Goal: Find contact information: Find contact information

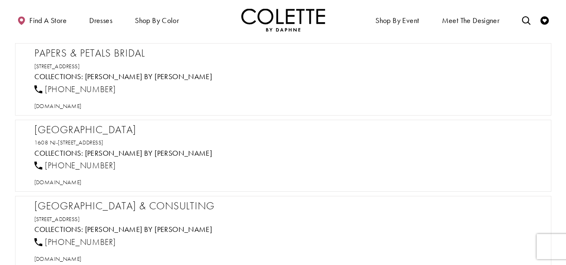
click at [132, 51] on h2 "Papers & Petals Bridal" at bounding box center [287, 53] width 506 height 13
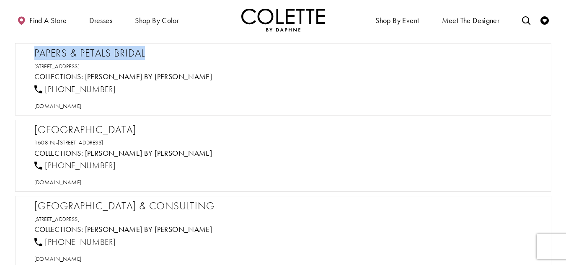
click at [132, 51] on h2 "Papers & Petals Bridal" at bounding box center [287, 53] width 506 height 13
copy div "Papers & Petals Bridal"
click at [82, 108] on span "[DOMAIN_NAME]" at bounding box center [57, 106] width 47 height 8
drag, startPoint x: 196, startPoint y: 65, endPoint x: 21, endPoint y: 51, distance: 175.9
click at [21, 51] on div "Papers & Petals Bridal [STREET_ADDRESS] Collections: [PERSON_NAME] by [PERSON_N…" at bounding box center [283, 79] width 536 height 72
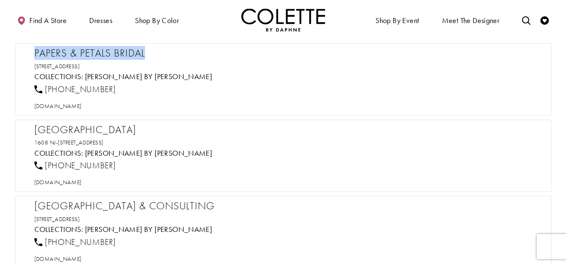
copy div "Papers & Petals Bridal [STREET_ADDRESS]"
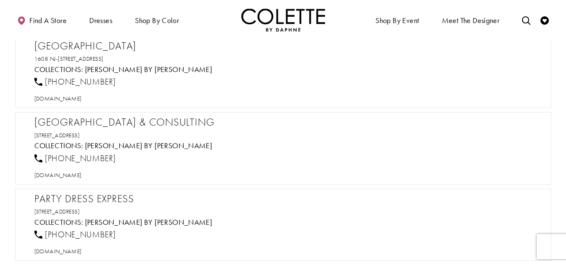
click at [121, 45] on h2 "[GEOGRAPHIC_DATA]" at bounding box center [287, 46] width 506 height 13
copy div "[GEOGRAPHIC_DATA]"
click at [82, 102] on span "[DOMAIN_NAME]" at bounding box center [57, 99] width 47 height 8
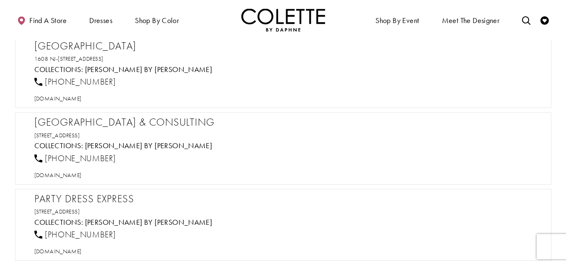
click at [71, 216] on div "Party Dress Express [STREET_ADDRESS] Collections: [PERSON_NAME] by [PERSON_NAME…" at bounding box center [287, 224] width 506 height 63
drag, startPoint x: 127, startPoint y: 81, endPoint x: 46, endPoint y: 84, distance: 81.7
click at [46, 84] on div "[PHONE_NUMBER]" at bounding box center [287, 82] width 512 height 18
copy span "[PHONE_NUMBER]"
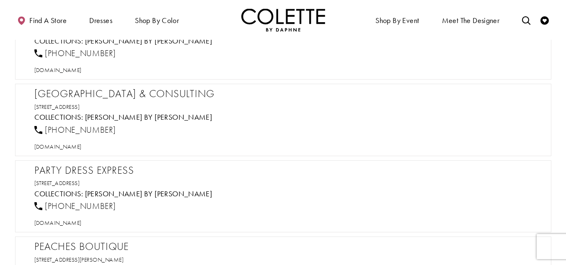
scroll to position [11755, 0]
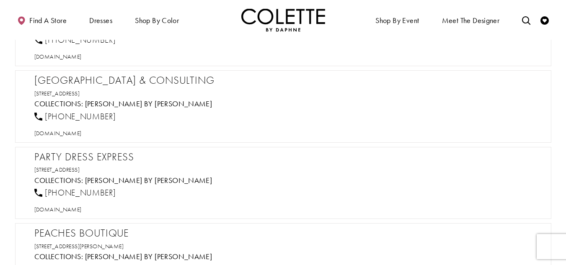
click at [87, 78] on h2 "[GEOGRAPHIC_DATA] & Consulting" at bounding box center [287, 80] width 506 height 13
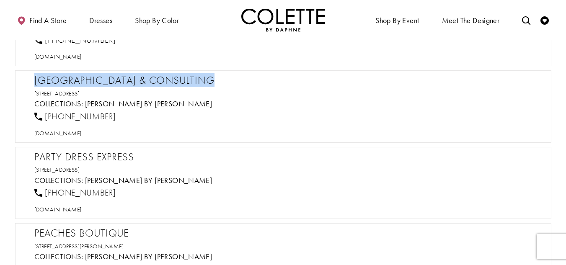
click at [87, 78] on h2 "[GEOGRAPHIC_DATA] & Consulting" at bounding box center [287, 80] width 506 height 13
copy div "[GEOGRAPHIC_DATA] & Consulting"
click at [82, 132] on span "[DOMAIN_NAME]" at bounding box center [57, 133] width 47 height 8
drag, startPoint x: 83, startPoint y: 117, endPoint x: 43, endPoint y: 116, distance: 39.8
click at [43, 116] on div "[PHONE_NUMBER]" at bounding box center [287, 116] width 512 height 18
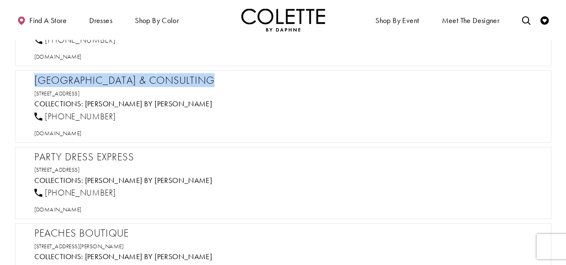
copy link "[PHONE_NUMBER]"
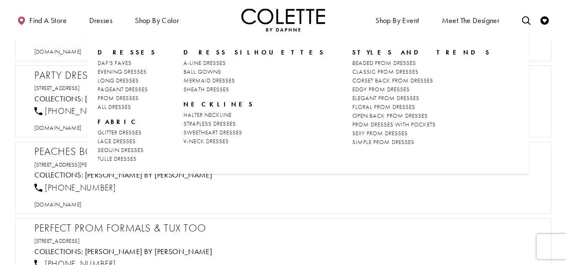
scroll to position [11839, 0]
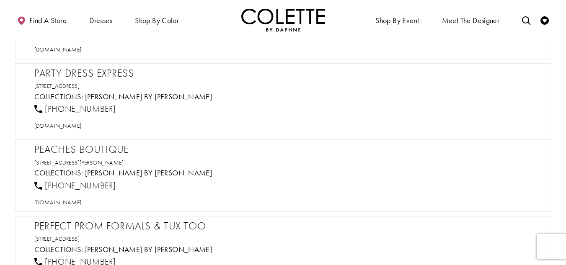
click at [71, 77] on h2 "Party Dress Express" at bounding box center [287, 73] width 506 height 13
copy div "Party Dress Express"
click at [82, 128] on span "[DOMAIN_NAME]" at bounding box center [57, 126] width 47 height 8
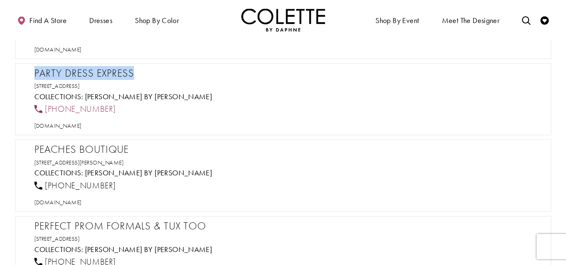
drag, startPoint x: 113, startPoint y: 109, endPoint x: 45, endPoint y: 110, distance: 67.8
click at [45, 110] on div "[PHONE_NUMBER]" at bounding box center [287, 109] width 512 height 18
copy span "[PHONE_NUMBER]"
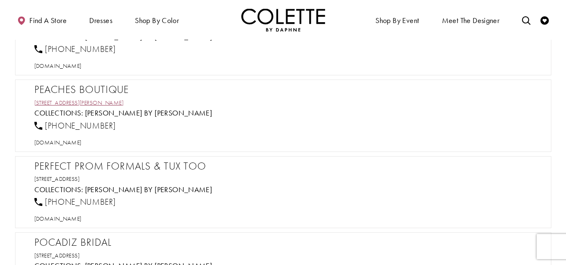
scroll to position [11923, 0]
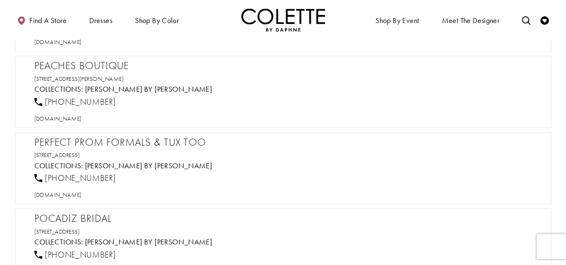
click at [106, 65] on h2 "Peaches Boutique" at bounding box center [287, 65] width 506 height 13
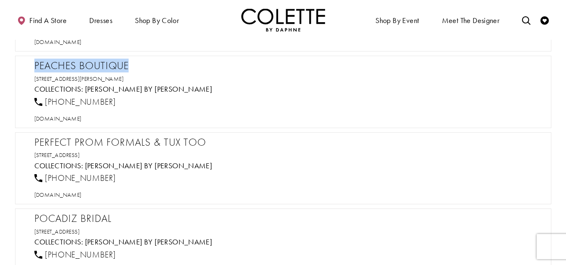
click at [106, 65] on h2 "Peaches Boutique" at bounding box center [287, 65] width 506 height 13
copy div "Peaches Boutique"
click at [82, 122] on span "[DOMAIN_NAME]" at bounding box center [57, 119] width 47 height 8
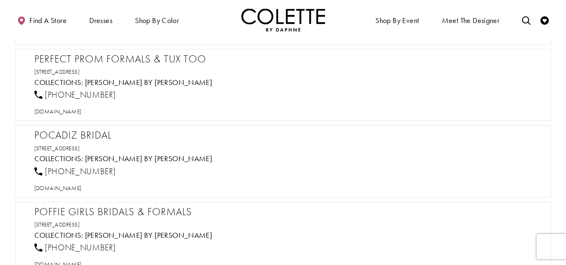
scroll to position [12006, 0]
click at [80, 60] on h2 "Perfect Prom Formals & Tux Too" at bounding box center [287, 58] width 506 height 13
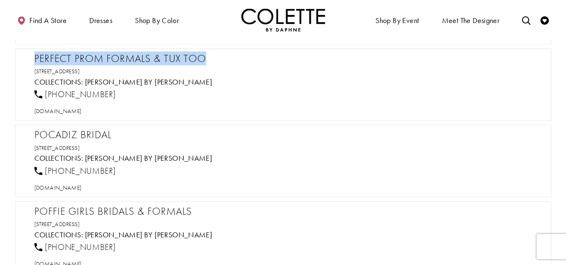
click at [80, 60] on h2 "Perfect Prom Formals & Tux Too" at bounding box center [287, 58] width 506 height 13
copy div "Perfect Prom Formals & Tux Too"
drag, startPoint x: 81, startPoint y: 96, endPoint x: 44, endPoint y: 96, distance: 36.4
click at [44, 96] on div "[PHONE_NUMBER]" at bounding box center [287, 94] width 512 height 18
click at [82, 111] on span "[DOMAIN_NAME]" at bounding box center [57, 111] width 47 height 8
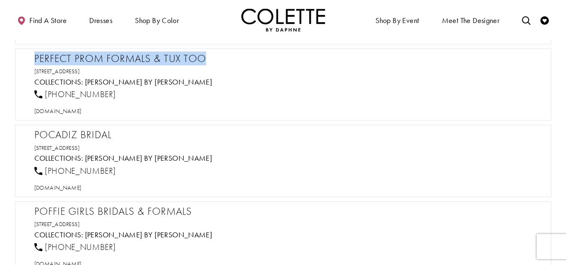
drag, startPoint x: 165, startPoint y: 69, endPoint x: 25, endPoint y: 52, distance: 140.8
click at [25, 52] on div "Perfect Prom Formals & Tux Too [STREET_ADDRESS] Collections: [PERSON_NAME] by […" at bounding box center [283, 85] width 536 height 72
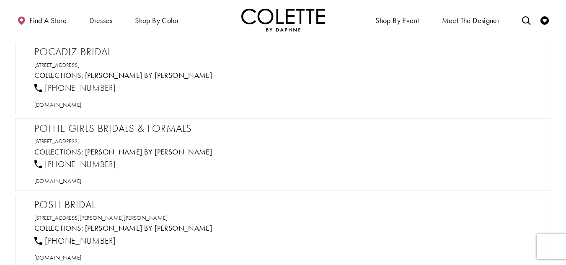
scroll to position [12090, 0]
click at [101, 49] on h2 "Pocadiz Bridal" at bounding box center [287, 51] width 506 height 13
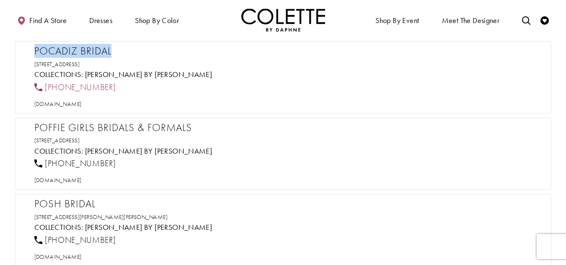
drag, startPoint x: 121, startPoint y: 84, endPoint x: 47, endPoint y: 89, distance: 74.7
click at [47, 89] on div "[PHONE_NUMBER]" at bounding box center [287, 87] width 512 height 18
click at [64, 103] on span "[DOMAIN_NAME]" at bounding box center [57, 104] width 47 height 8
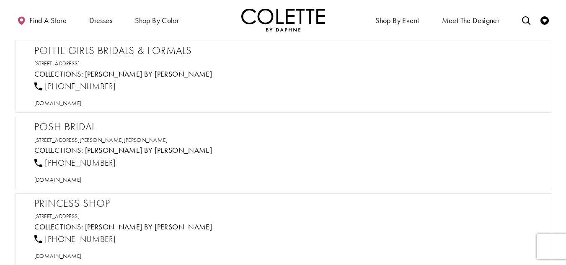
scroll to position [12174, 0]
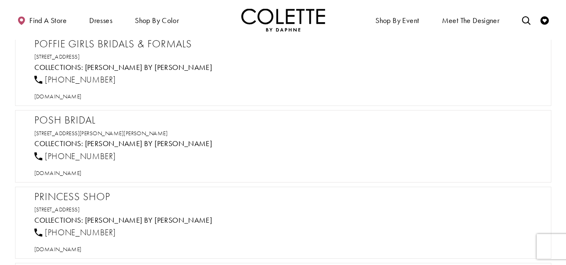
click at [73, 47] on h2 "Poffie Girls Bridals & Formals" at bounding box center [287, 44] width 506 height 13
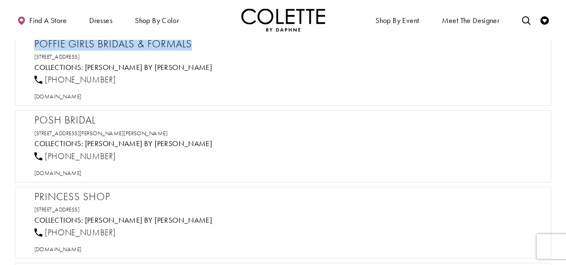
click at [73, 47] on h2 "Poffie Girls Bridals & Formals" at bounding box center [287, 44] width 506 height 13
click at [76, 93] on span "[DOMAIN_NAME]" at bounding box center [57, 97] width 47 height 8
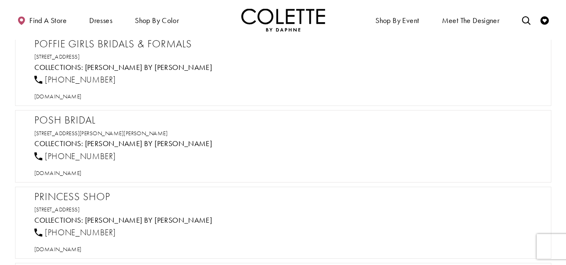
click at [80, 119] on h2 "Posh Bridal" at bounding box center [287, 120] width 506 height 13
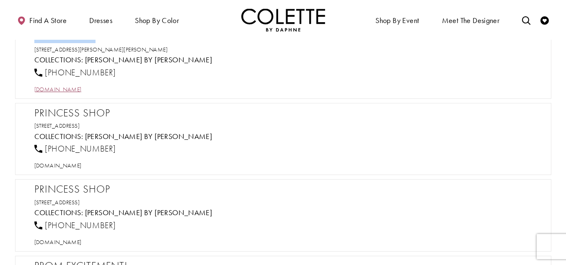
click at [82, 90] on span "[DOMAIN_NAME]" at bounding box center [57, 89] width 47 height 8
drag, startPoint x: 113, startPoint y: 74, endPoint x: 43, endPoint y: 75, distance: 70.7
click at [43, 75] on div "[PHONE_NUMBER]" at bounding box center [287, 72] width 512 height 18
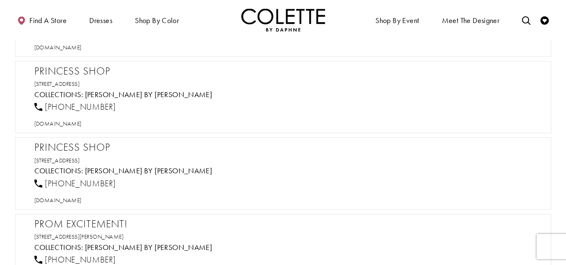
click at [81, 72] on h2 "Princess Shop" at bounding box center [287, 71] width 506 height 13
click at [82, 123] on span "[DOMAIN_NAME]" at bounding box center [57, 124] width 47 height 8
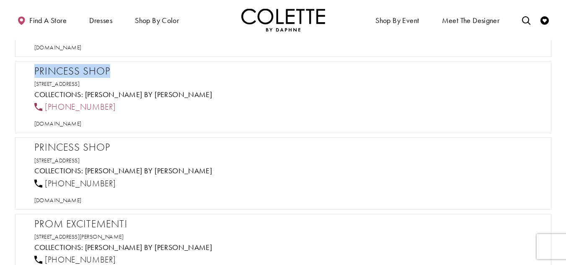
drag, startPoint x: 115, startPoint y: 105, endPoint x: 47, endPoint y: 108, distance: 67.9
click at [47, 108] on div "[PHONE_NUMBER]" at bounding box center [287, 107] width 512 height 18
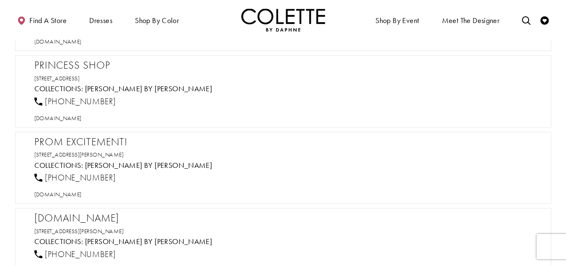
scroll to position [12383, 0]
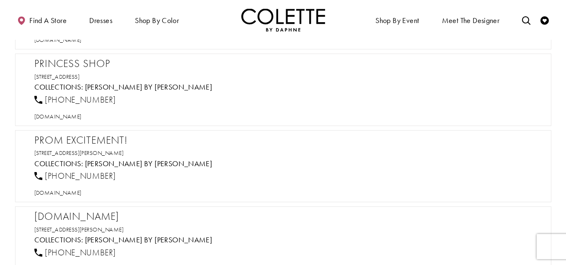
click at [84, 67] on h2 "Princess Shop" at bounding box center [287, 63] width 506 height 13
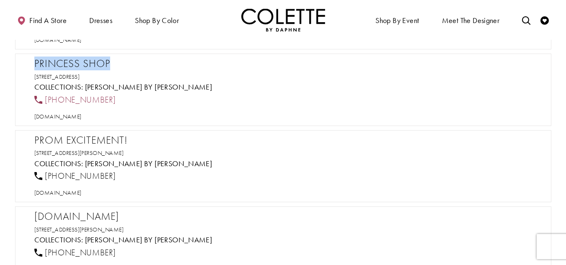
drag, startPoint x: 119, startPoint y: 95, endPoint x: 45, endPoint y: 100, distance: 74.2
click at [45, 100] on div "[PHONE_NUMBER]" at bounding box center [287, 99] width 512 height 18
click at [82, 116] on span "[DOMAIN_NAME]" at bounding box center [57, 117] width 47 height 8
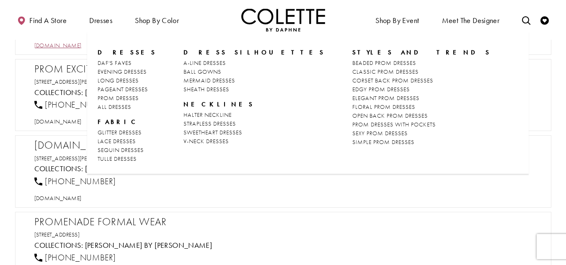
scroll to position [12467, 0]
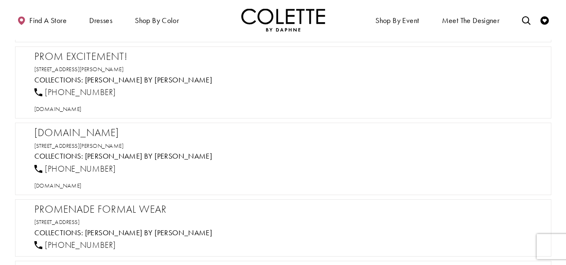
click at [81, 54] on h2 "Prom Excitement!" at bounding box center [287, 56] width 506 height 13
click at [82, 112] on span "[DOMAIN_NAME]" at bounding box center [57, 109] width 47 height 8
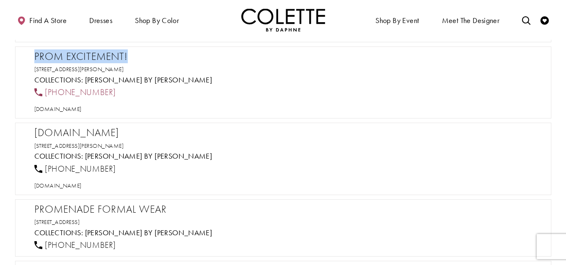
drag, startPoint x: 113, startPoint y: 86, endPoint x: 43, endPoint y: 90, distance: 70.0
click at [43, 90] on div "[PHONE_NUMBER]" at bounding box center [287, 92] width 512 height 18
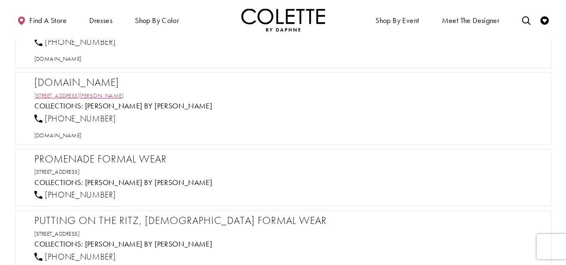
scroll to position [12551, 0]
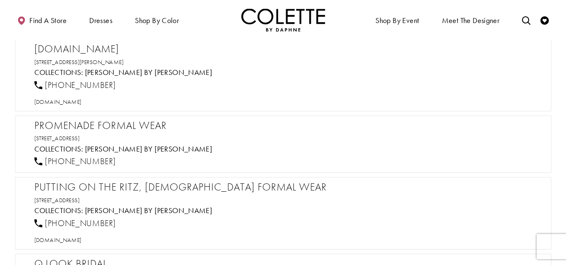
click at [98, 47] on h2 "[DOMAIN_NAME]" at bounding box center [287, 49] width 506 height 13
click at [82, 104] on span "[DOMAIN_NAME]" at bounding box center [57, 102] width 47 height 8
drag, startPoint x: 116, startPoint y: 82, endPoint x: 45, endPoint y: 84, distance: 71.2
click at [45, 84] on div "[PHONE_NUMBER]" at bounding box center [287, 85] width 512 height 18
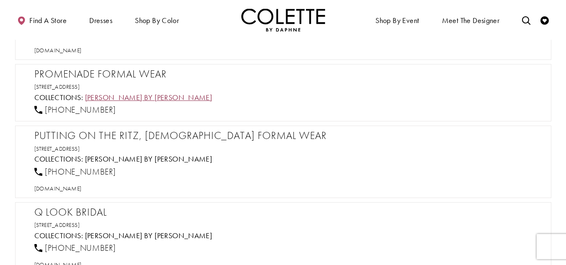
scroll to position [12634, 0]
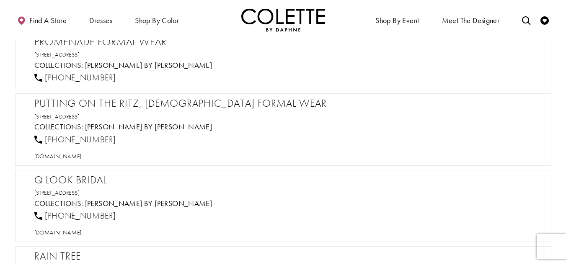
click at [123, 43] on h2 "Promenade Formal Wear" at bounding box center [287, 42] width 506 height 13
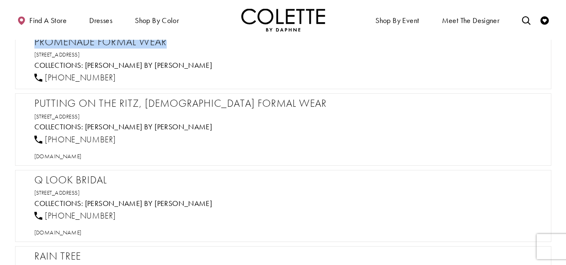
click at [123, 43] on h2 "Promenade Formal Wear" at bounding box center [287, 42] width 506 height 13
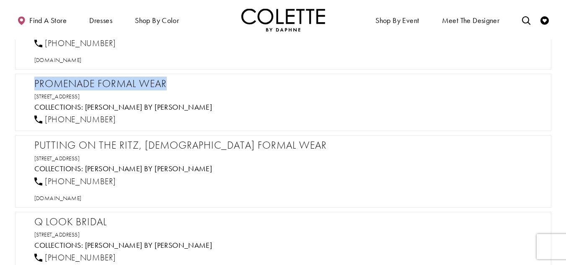
drag, startPoint x: 149, startPoint y: 94, endPoint x: 24, endPoint y: 81, distance: 125.8
click at [24, 81] on div "Promenade Formal Wear [STREET_ADDRESS] Collections: [PERSON_NAME] by [PERSON_NA…" at bounding box center [283, 103] width 536 height 58
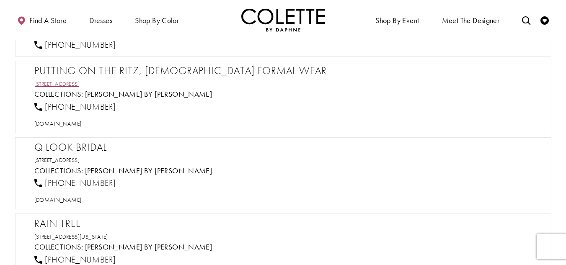
scroll to position [12676, 0]
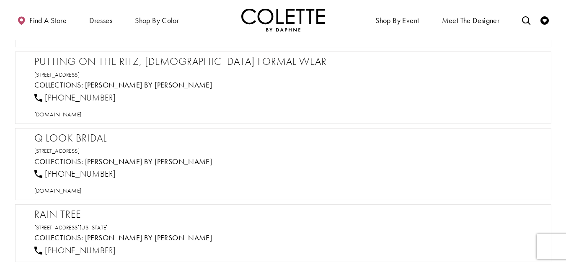
click at [113, 60] on h2 "Putting On the Ritz, [DEMOGRAPHIC_DATA] Formal Wear" at bounding box center [287, 61] width 506 height 13
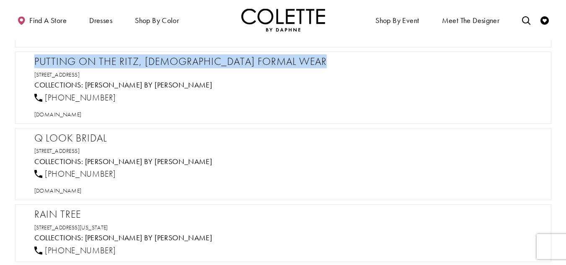
click at [113, 60] on h2 "Putting On the Ritz, [DEMOGRAPHIC_DATA] Formal Wear" at bounding box center [287, 61] width 506 height 13
click at [82, 111] on span "[DOMAIN_NAME]" at bounding box center [57, 115] width 47 height 8
drag, startPoint x: 120, startPoint y: 67, endPoint x: 22, endPoint y: 61, distance: 97.7
click at [22, 61] on div "Putting On the Ritz, [DEMOGRAPHIC_DATA] Formal Wear [STREET_ADDRESS] Collection…" at bounding box center [283, 87] width 536 height 72
click at [113, 66] on h2 "Putting On the Ritz, [DEMOGRAPHIC_DATA] Formal Wear" at bounding box center [287, 61] width 506 height 13
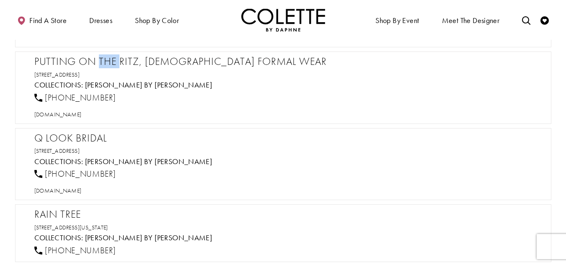
click at [113, 66] on h2 "Putting On the Ritz, [DEMOGRAPHIC_DATA] Formal Wear" at bounding box center [287, 61] width 506 height 13
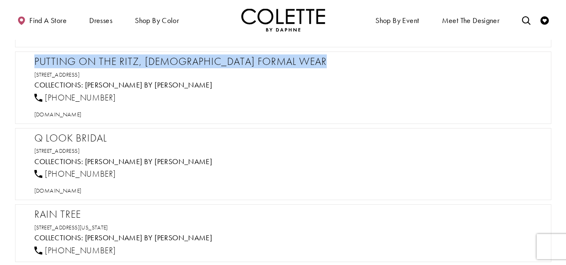
click at [113, 66] on h2 "Putting On the Ritz, [DEMOGRAPHIC_DATA] Formal Wear" at bounding box center [287, 61] width 506 height 13
drag, startPoint x: 120, startPoint y: 95, endPoint x: 46, endPoint y: 97, distance: 74.1
click at [46, 97] on div "[PHONE_NUMBER]" at bounding box center [287, 97] width 512 height 18
drag, startPoint x: 157, startPoint y: 74, endPoint x: 22, endPoint y: 59, distance: 135.6
click at [22, 59] on div "Putting On the Ritz, [DEMOGRAPHIC_DATA] Formal Wear [STREET_ADDRESS] Collection…" at bounding box center [283, 87] width 536 height 72
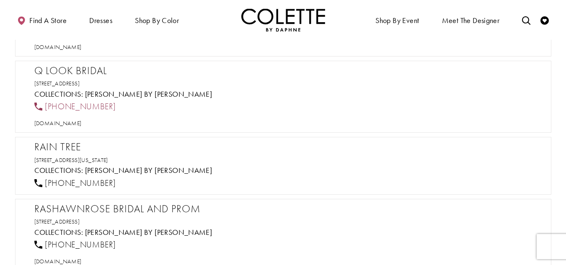
scroll to position [12760, 0]
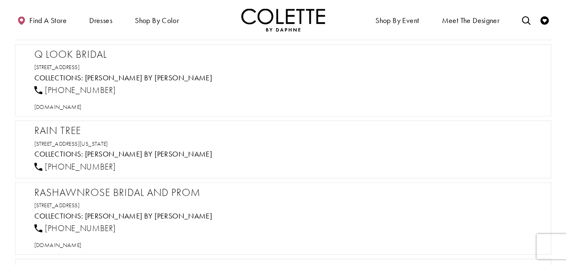
click at [90, 57] on h2 "Q Look Bridal" at bounding box center [287, 54] width 506 height 13
click at [82, 104] on span "[DOMAIN_NAME]" at bounding box center [57, 107] width 47 height 8
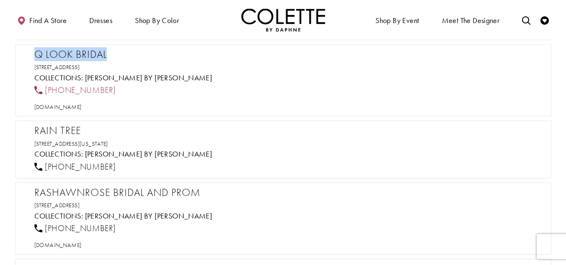
drag, startPoint x: 121, startPoint y: 87, endPoint x: 41, endPoint y: 88, distance: 80.0
click at [41, 88] on div "[PHONE_NUMBER]" at bounding box center [287, 90] width 512 height 18
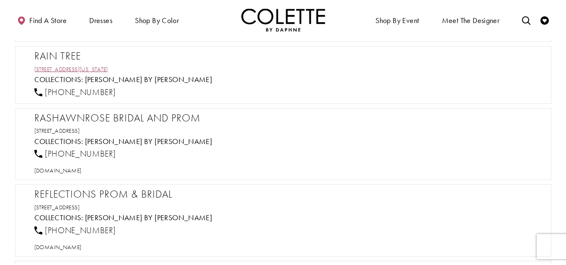
scroll to position [12844, 0]
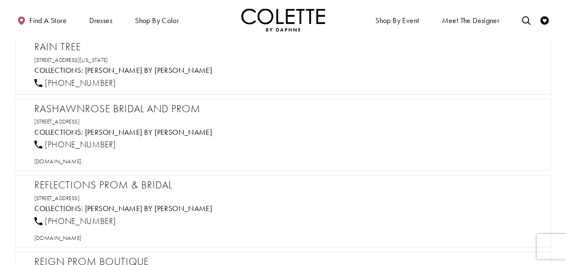
click at [60, 42] on h2 "Rain Tree" at bounding box center [287, 47] width 506 height 13
drag, startPoint x: 188, startPoint y: 59, endPoint x: 31, endPoint y: 40, distance: 158.2
click at [31, 40] on div "Rain Tree [STREET_ADDRESS][US_STATE] Collections: [PERSON_NAME] by [PERSON_NAME…" at bounding box center [283, 66] width 536 height 58
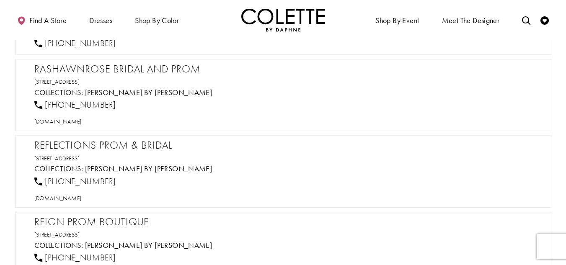
scroll to position [12886, 0]
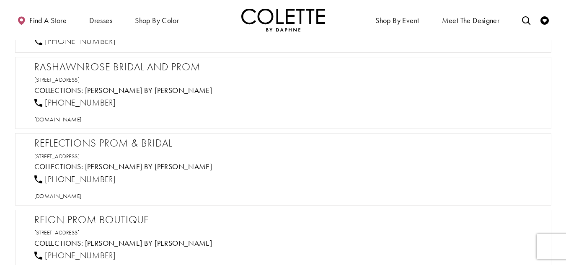
click at [98, 62] on h2 "RashawnRose Bridal and Prom" at bounding box center [287, 67] width 506 height 13
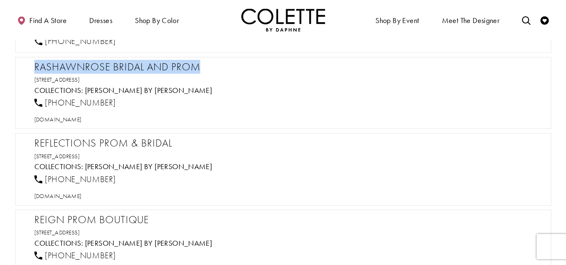
click at [98, 62] on h2 "RashawnRose Bridal and Prom" at bounding box center [287, 67] width 506 height 13
click at [82, 122] on span "[DOMAIN_NAME]" at bounding box center [57, 120] width 47 height 8
drag, startPoint x: 127, startPoint y: 103, endPoint x: 42, endPoint y: 102, distance: 84.6
click at [42, 102] on div "[PHONE_NUMBER]" at bounding box center [287, 103] width 512 height 18
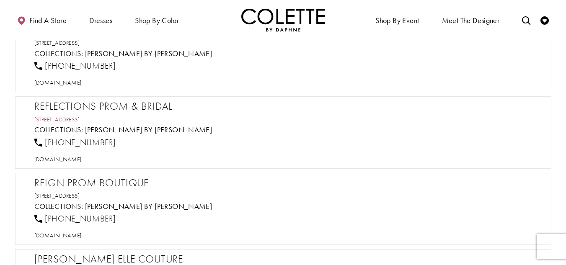
scroll to position [12927, 0]
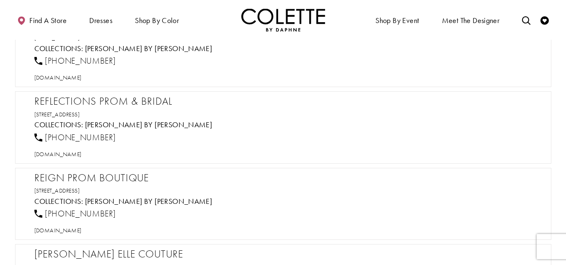
click at [60, 103] on h2 "Reflections Prom & Bridal" at bounding box center [287, 101] width 506 height 13
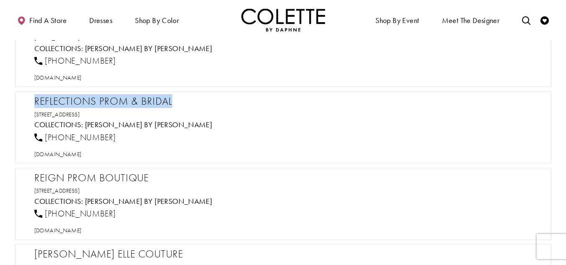
click at [60, 103] on h2 "Reflections Prom & Bridal" at bounding box center [287, 101] width 506 height 13
click at [82, 151] on span "[DOMAIN_NAME]" at bounding box center [57, 154] width 47 height 8
drag, startPoint x: 105, startPoint y: 138, endPoint x: 45, endPoint y: 138, distance: 60.7
click at [45, 138] on div "[PHONE_NUMBER]" at bounding box center [287, 137] width 512 height 18
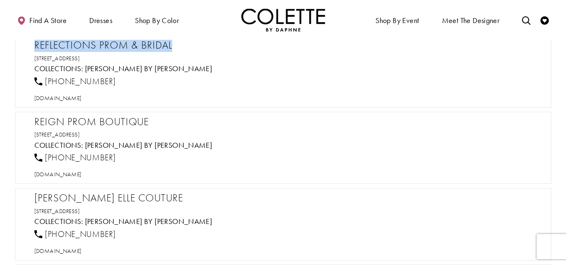
scroll to position [13011, 0]
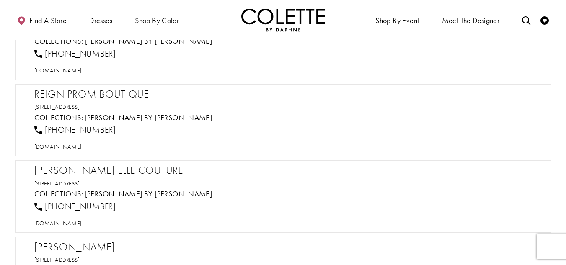
click at [118, 95] on h2 "Reign Prom Boutique" at bounding box center [287, 94] width 506 height 13
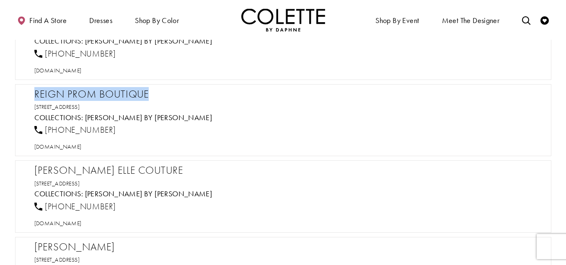
click at [118, 95] on h2 "Reign Prom Boutique" at bounding box center [287, 94] width 506 height 13
click at [82, 147] on span "[DOMAIN_NAME]" at bounding box center [57, 147] width 47 height 8
drag, startPoint x: 102, startPoint y: 129, endPoint x: 43, endPoint y: 130, distance: 59.0
click at [43, 130] on div "[PHONE_NUMBER]" at bounding box center [287, 130] width 512 height 18
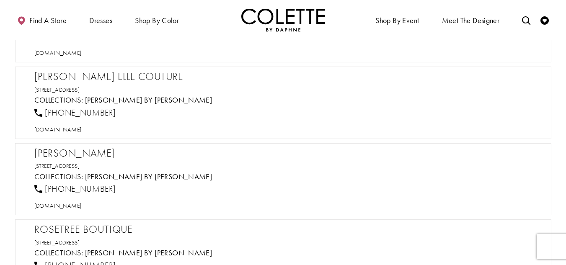
scroll to position [13137, 0]
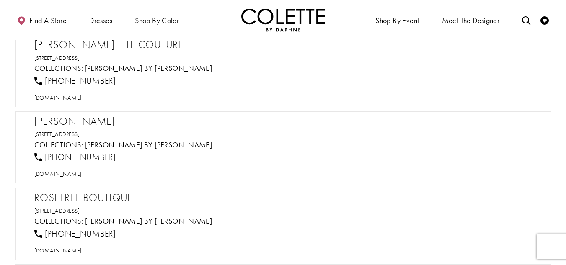
click at [94, 44] on h2 "[PERSON_NAME] Elle Couture" at bounding box center [287, 45] width 506 height 13
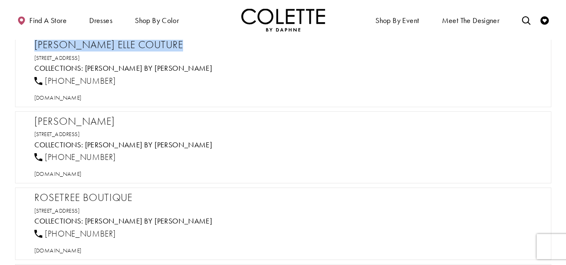
click at [94, 44] on h2 "[PERSON_NAME] Elle Couture" at bounding box center [287, 45] width 506 height 13
click at [82, 96] on span "[DOMAIN_NAME]" at bounding box center [57, 98] width 47 height 8
drag, startPoint x: 116, startPoint y: 81, endPoint x: 41, endPoint y: 81, distance: 75.4
click at [41, 81] on div "[PHONE_NUMBER]" at bounding box center [287, 81] width 512 height 18
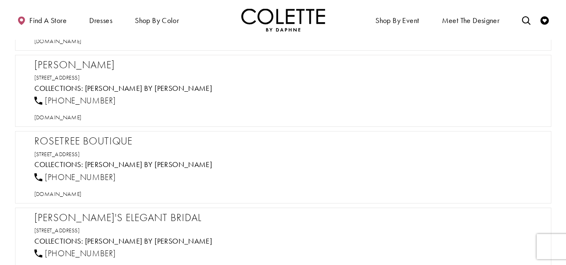
scroll to position [13179, 0]
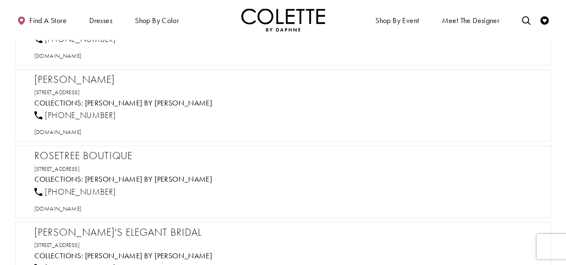
click at [72, 73] on h2 "[PERSON_NAME]" at bounding box center [287, 79] width 506 height 13
click at [66, 130] on span "[DOMAIN_NAME]" at bounding box center [57, 132] width 47 height 8
drag, startPoint x: 170, startPoint y: 90, endPoint x: 28, endPoint y: 77, distance: 142.5
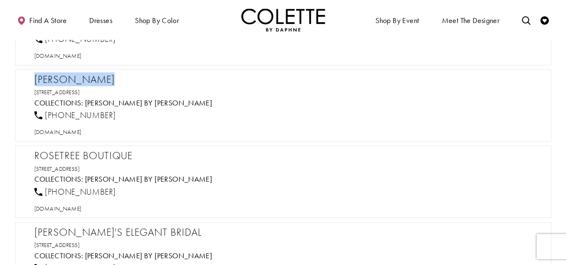
click at [28, 77] on div "[PERSON_NAME] [STREET_ADDRESS] Collections: [PERSON_NAME] by [PERSON_NAME] [PHO…" at bounding box center [283, 105] width 536 height 72
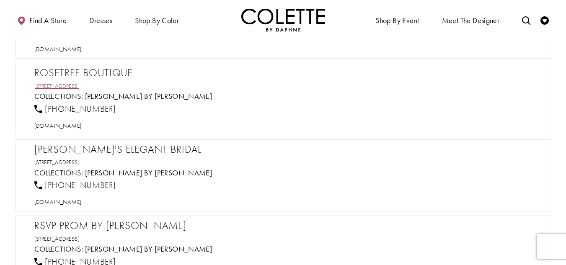
scroll to position [13262, 0]
click at [112, 72] on h2 "RoseTree Boutique" at bounding box center [287, 72] width 506 height 13
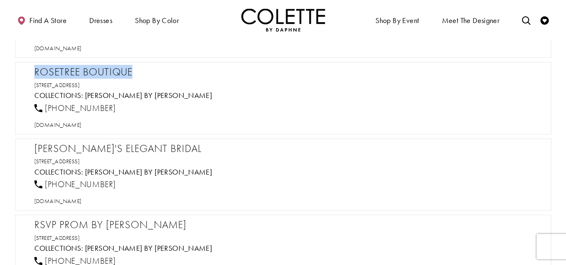
click at [112, 72] on h2 "RoseTree Boutique" at bounding box center [287, 72] width 506 height 13
click at [76, 126] on span "[DOMAIN_NAME]" at bounding box center [57, 125] width 47 height 8
drag, startPoint x: 111, startPoint y: 108, endPoint x: 46, endPoint y: 108, distance: 65.7
click at [46, 108] on div "[PHONE_NUMBER]" at bounding box center [287, 108] width 512 height 18
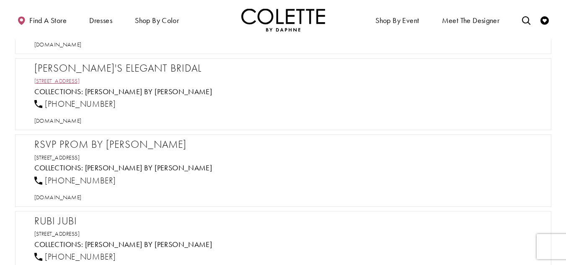
scroll to position [13346, 0]
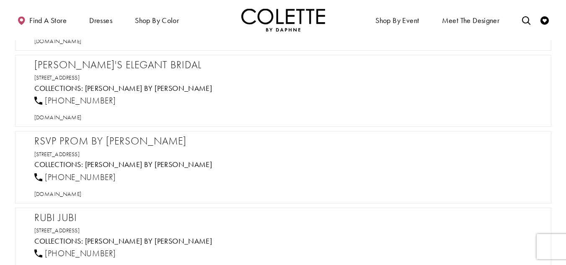
click at [110, 64] on h2 "[PERSON_NAME]'s Elegant Bridal" at bounding box center [287, 65] width 506 height 13
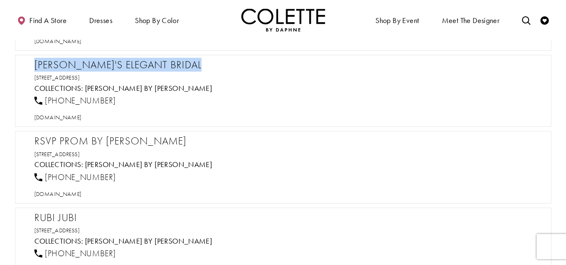
click at [110, 64] on h2 "[PERSON_NAME]'s Elegant Bridal" at bounding box center [287, 65] width 506 height 13
click at [68, 115] on span "[DOMAIN_NAME]" at bounding box center [57, 117] width 47 height 8
drag, startPoint x: 113, startPoint y: 99, endPoint x: 44, endPoint y: 98, distance: 69.5
click at [44, 98] on div "[PHONE_NUMBER]" at bounding box center [287, 101] width 512 height 18
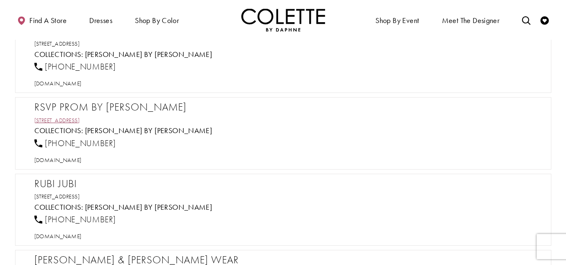
scroll to position [13430, 0]
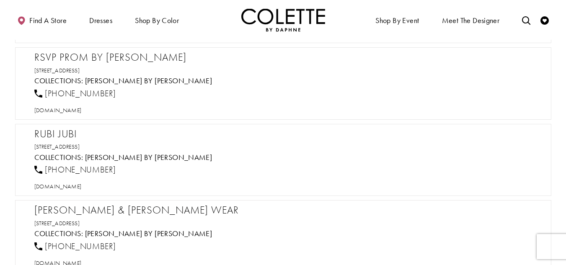
click at [125, 59] on h2 "RSVP Prom by [PERSON_NAME]" at bounding box center [287, 57] width 506 height 13
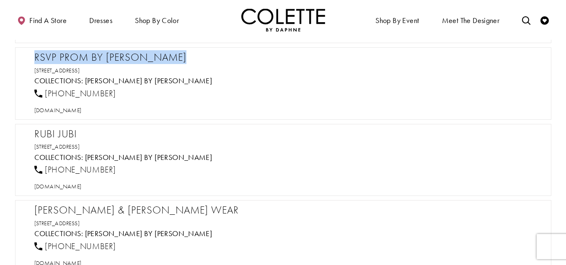
drag, startPoint x: 125, startPoint y: 59, endPoint x: 110, endPoint y: 60, distance: 15.1
click at [125, 59] on h2 "RSVP Prom by [PERSON_NAME]" at bounding box center [287, 57] width 506 height 13
click at [79, 111] on span "[DOMAIN_NAME]" at bounding box center [57, 110] width 47 height 8
drag, startPoint x: 100, startPoint y: 92, endPoint x: 45, endPoint y: 93, distance: 55.3
click at [45, 93] on div "[PHONE_NUMBER]" at bounding box center [287, 93] width 512 height 18
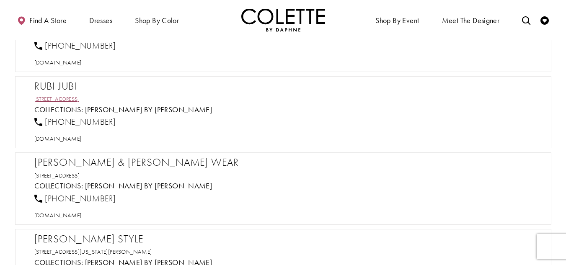
scroll to position [13513, 0]
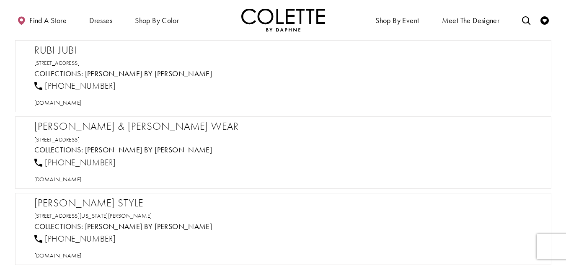
click at [58, 46] on h2 "RUBI JUBI" at bounding box center [287, 50] width 506 height 13
click at [59, 100] on span "[DOMAIN_NAME]" at bounding box center [57, 103] width 47 height 8
drag, startPoint x: 115, startPoint y: 81, endPoint x: 44, endPoint y: 85, distance: 71.7
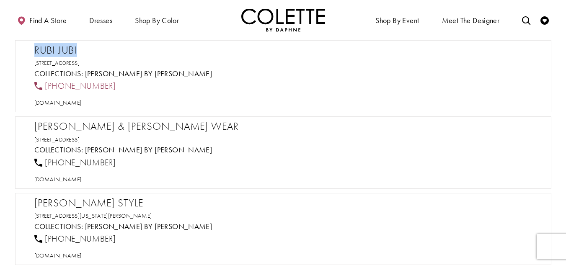
click at [44, 85] on div "[PHONE_NUMBER]" at bounding box center [287, 86] width 512 height 18
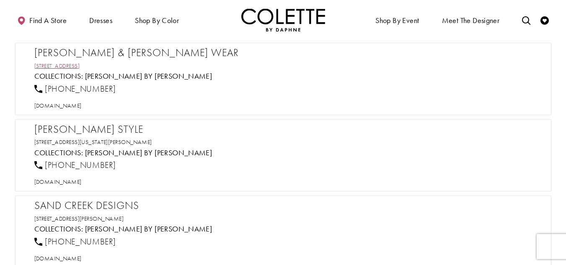
scroll to position [13597, 0]
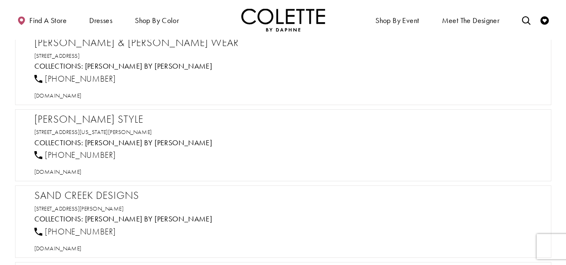
click at [117, 46] on h2 "[PERSON_NAME] & [PERSON_NAME] Wear" at bounding box center [287, 42] width 506 height 13
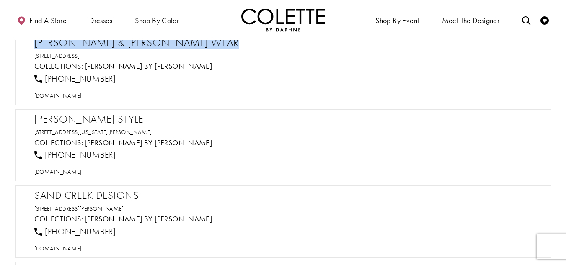
click at [117, 46] on h2 "[PERSON_NAME] & [PERSON_NAME] Wear" at bounding box center [287, 42] width 506 height 13
click at [72, 94] on span "[DOMAIN_NAME]" at bounding box center [57, 96] width 47 height 8
drag, startPoint x: 135, startPoint y: 75, endPoint x: 46, endPoint y: 81, distance: 89.4
click at [46, 81] on div "[PHONE_NUMBER]" at bounding box center [287, 78] width 512 height 18
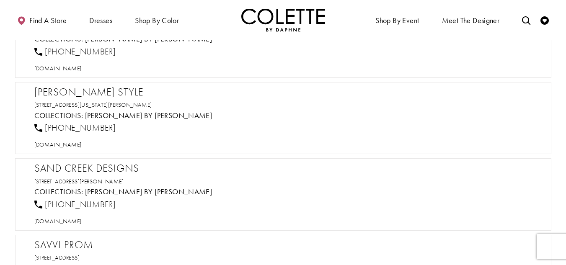
scroll to position [13639, 0]
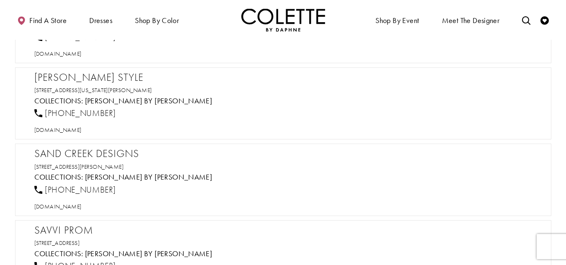
click at [85, 71] on h2 "[PERSON_NAME] Style" at bounding box center [287, 77] width 506 height 13
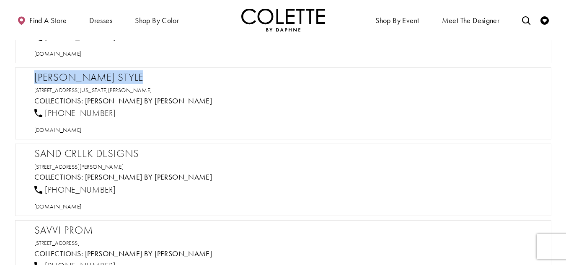
click at [85, 71] on h2 "[PERSON_NAME] Style" at bounding box center [287, 77] width 506 height 13
click at [71, 132] on span "[DOMAIN_NAME]" at bounding box center [57, 130] width 47 height 8
drag, startPoint x: 121, startPoint y: 108, endPoint x: 46, endPoint y: 111, distance: 75.0
click at [46, 111] on div "[PHONE_NUMBER]" at bounding box center [287, 113] width 512 height 18
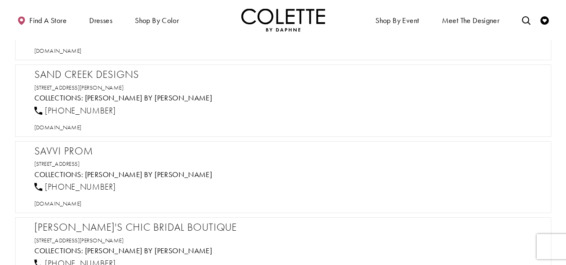
scroll to position [13723, 0]
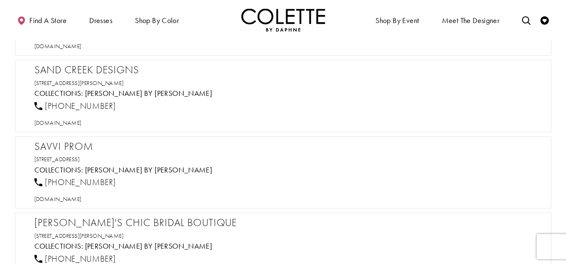
click at [105, 70] on h2 "Sand Creek Designs" at bounding box center [287, 70] width 506 height 13
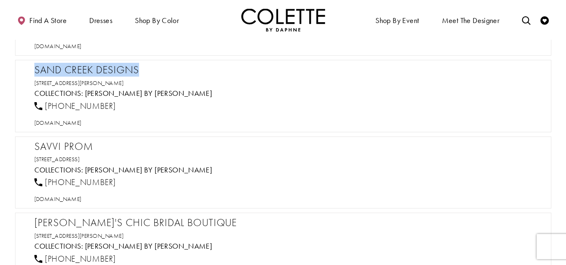
click at [105, 70] on h2 "Sand Creek Designs" at bounding box center [287, 70] width 506 height 13
click at [79, 123] on span "[DOMAIN_NAME]" at bounding box center [57, 123] width 47 height 8
drag, startPoint x: 121, startPoint y: 102, endPoint x: 45, endPoint y: 104, distance: 75.8
click at [45, 104] on div "[PHONE_NUMBER]" at bounding box center [287, 106] width 512 height 18
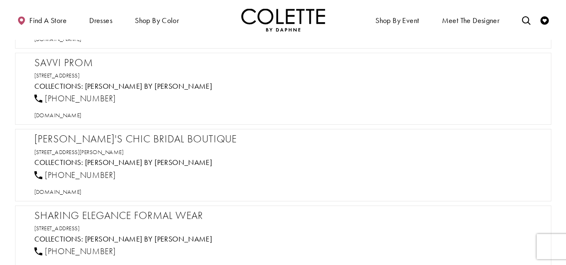
click at [75, 63] on h2 "Savvi Prom" at bounding box center [287, 63] width 506 height 13
click at [71, 115] on span "[DOMAIN_NAME]" at bounding box center [57, 115] width 47 height 8
drag, startPoint x: 118, startPoint y: 97, endPoint x: 43, endPoint y: 95, distance: 75.4
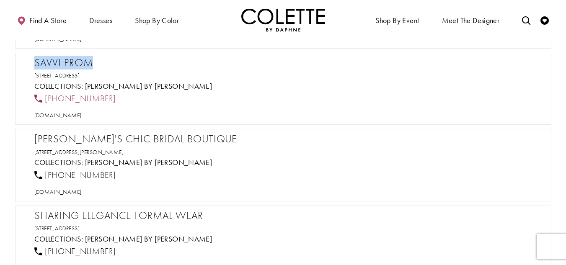
click at [43, 95] on div "[PHONE_NUMBER]" at bounding box center [287, 99] width 512 height 18
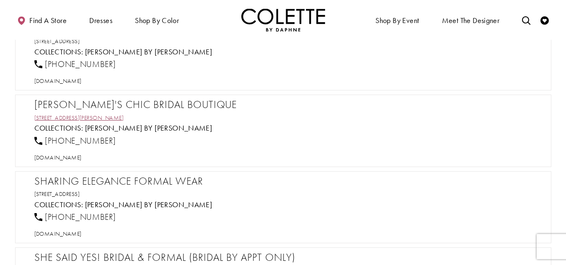
scroll to position [13890, 0]
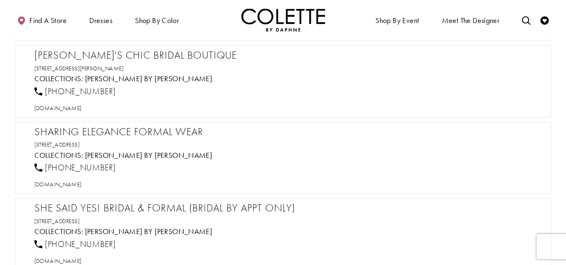
click at [120, 52] on h2 "[PERSON_NAME]'s Chic Bridal Boutique" at bounding box center [287, 55] width 506 height 13
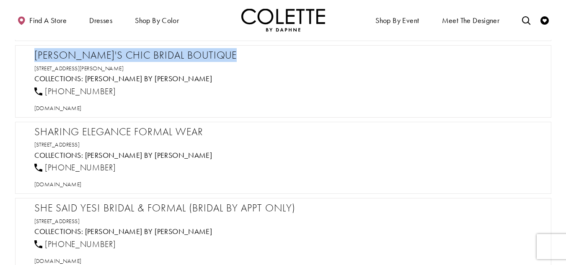
click at [120, 52] on h2 "[PERSON_NAME]'s Chic Bridal Boutique" at bounding box center [287, 55] width 506 height 13
click at [82, 111] on span "[DOMAIN_NAME]" at bounding box center [57, 108] width 47 height 8
drag, startPoint x: 153, startPoint y: 69, endPoint x: 16, endPoint y: 59, distance: 137.3
click at [16, 59] on div "[PERSON_NAME]'s Chic Bridal Boutique [STREET_ADDRESS][PERSON_NAME] Collections:…" at bounding box center [283, 81] width 536 height 72
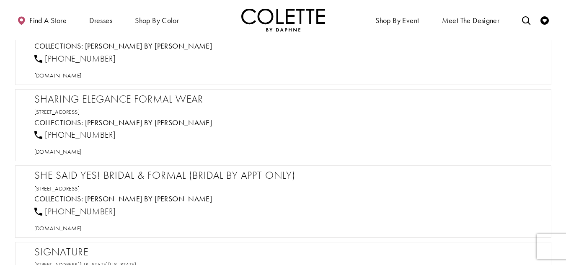
scroll to position [13932, 0]
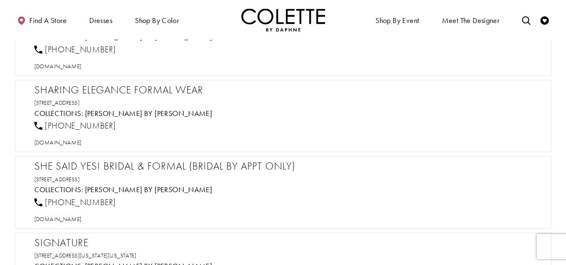
click at [136, 87] on h2 "Sharing Elegance Formal Wear" at bounding box center [287, 90] width 506 height 13
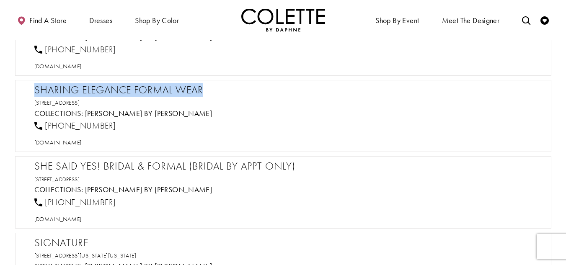
click at [136, 87] on h2 "Sharing Elegance Formal Wear" at bounding box center [287, 90] width 506 height 13
click at [82, 144] on span "[DOMAIN_NAME]" at bounding box center [57, 143] width 47 height 8
drag, startPoint x: 124, startPoint y: 124, endPoint x: 45, endPoint y: 122, distance: 79.1
click at [45, 122] on div "[PHONE_NUMBER]" at bounding box center [287, 126] width 512 height 18
drag, startPoint x: 143, startPoint y: 100, endPoint x: 23, endPoint y: 82, distance: 121.0
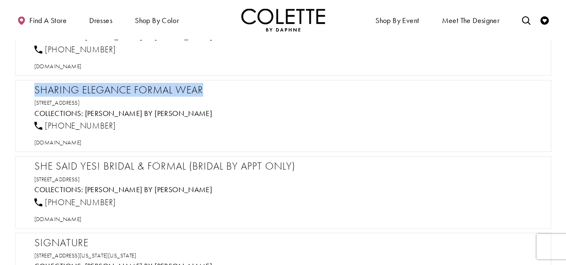
click at [23, 82] on div "Sharing Elegance Formal Wear [STREET_ADDRESS] Collections: [PERSON_NAME] by [PE…" at bounding box center [283, 116] width 536 height 72
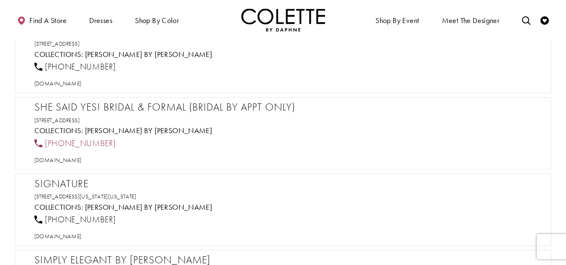
scroll to position [14016, 0]
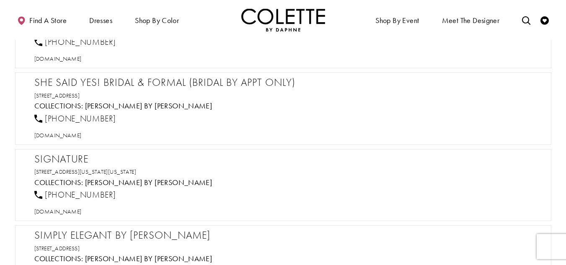
click at [72, 75] on div "She Said Yes! Bridal & Formal (Bridal by Appt Only) [STREET_ADDRESS] Collection…" at bounding box center [283, 108] width 536 height 72
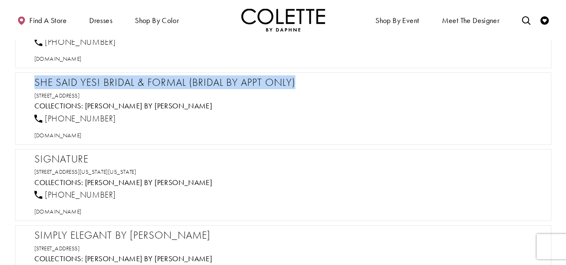
click at [72, 75] on div "She Said Yes! Bridal & Formal (Bridal by Appt Only) [STREET_ADDRESS] Collection…" at bounding box center [283, 108] width 536 height 72
click at [63, 134] on span "[DOMAIN_NAME]" at bounding box center [57, 135] width 47 height 8
drag, startPoint x: 122, startPoint y: 92, endPoint x: 27, endPoint y: 77, distance: 96.3
click at [27, 77] on div "She Said Yes! Bridal & Formal (Bridal by Appt Only) [STREET_ADDRESS] Collection…" at bounding box center [283, 108] width 536 height 72
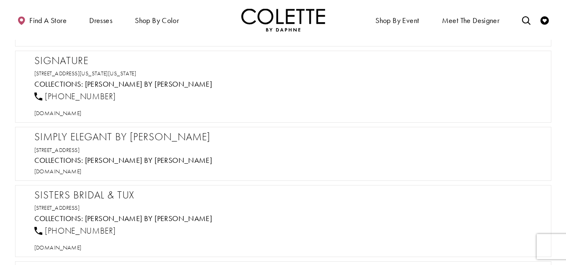
scroll to position [14099, 0]
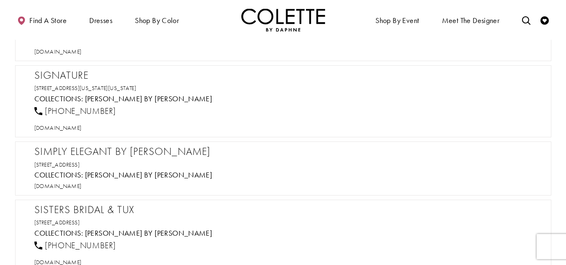
click at [77, 71] on h2 "Signature" at bounding box center [287, 75] width 506 height 13
click at [82, 126] on span "[DOMAIN_NAME]" at bounding box center [57, 128] width 47 height 8
drag, startPoint x: 120, startPoint y: 111, endPoint x: 44, endPoint y: 111, distance: 75.8
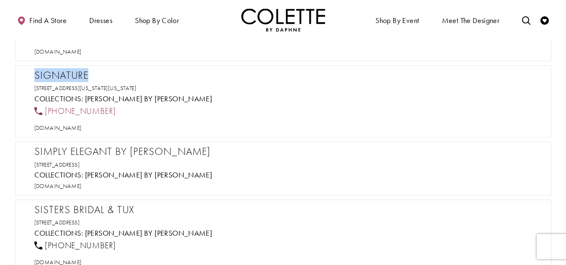
click at [44, 111] on div "[PHONE_NUMBER]" at bounding box center [287, 111] width 512 height 18
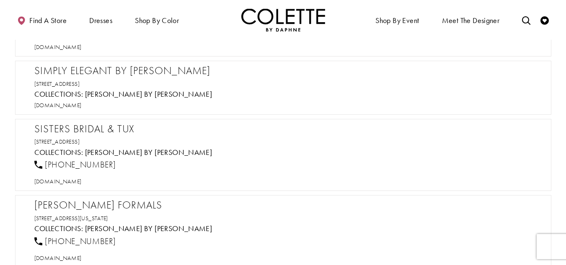
scroll to position [14183, 0]
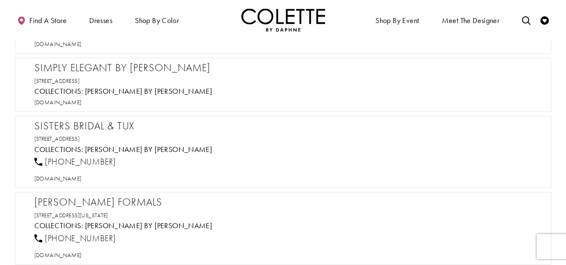
click at [117, 68] on h2 "Simply Elegant by [PERSON_NAME]" at bounding box center [287, 68] width 506 height 13
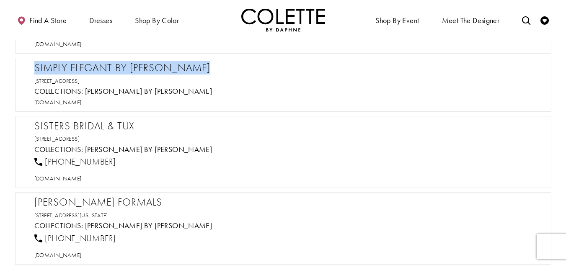
click at [117, 68] on h2 "Simply Elegant by [PERSON_NAME]" at bounding box center [287, 68] width 506 height 13
click at [82, 102] on span "[DOMAIN_NAME]" at bounding box center [57, 102] width 47 height 8
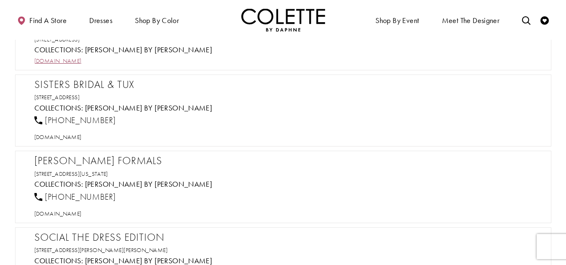
scroll to position [14225, 0]
click at [87, 80] on h2 "Sisters Bridal & Tux" at bounding box center [287, 84] width 506 height 13
click at [82, 134] on span "[DOMAIN_NAME]" at bounding box center [57, 137] width 47 height 8
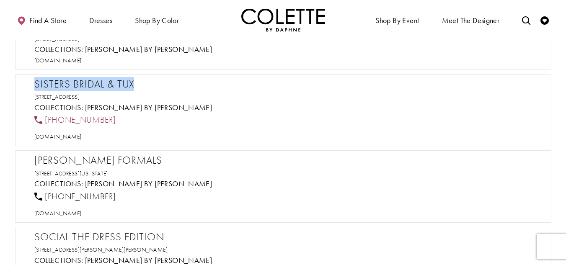
drag, startPoint x: 116, startPoint y: 118, endPoint x: 44, endPoint y: 118, distance: 72.4
click at [44, 118] on div "[PHONE_NUMBER]" at bounding box center [287, 120] width 512 height 18
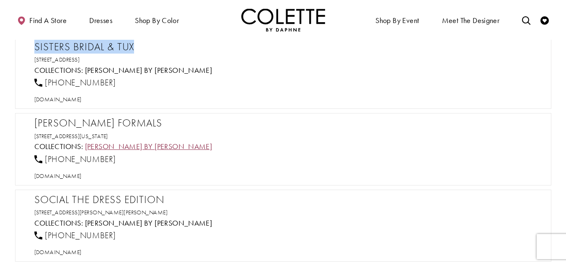
scroll to position [14309, 0]
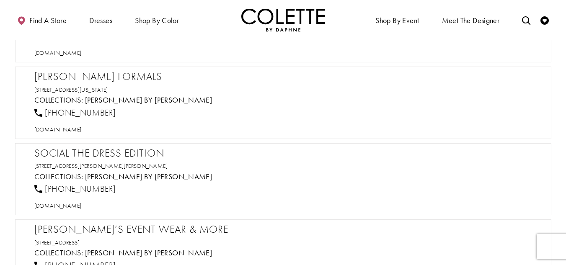
click at [109, 80] on h2 "[PERSON_NAME] Formals" at bounding box center [287, 76] width 506 height 13
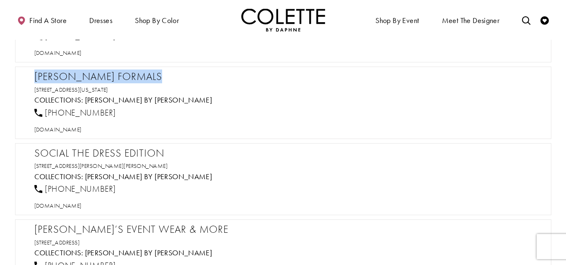
click at [109, 80] on h2 "[PERSON_NAME] Formals" at bounding box center [287, 76] width 506 height 13
click at [82, 127] on span "[DOMAIN_NAME]" at bounding box center [57, 130] width 47 height 8
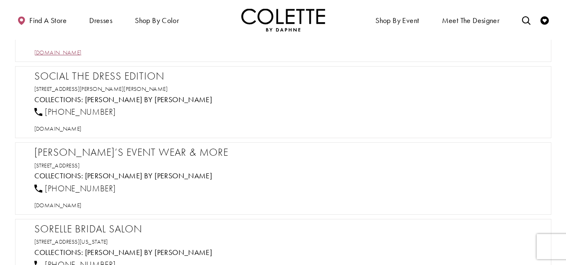
scroll to position [14393, 0]
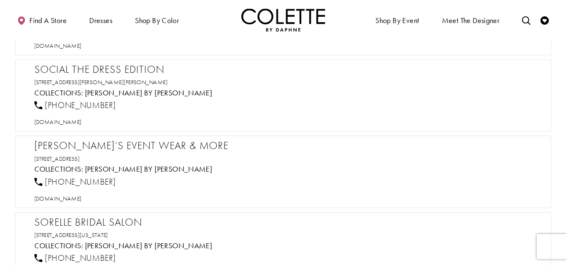
click at [77, 73] on h2 "Social The Dress Edition" at bounding box center [287, 69] width 506 height 13
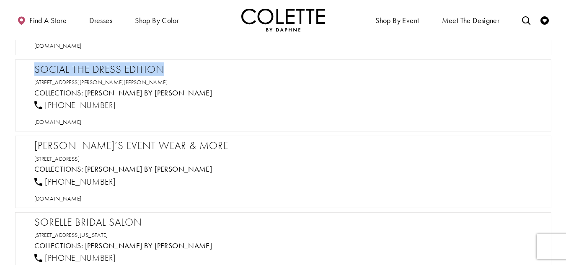
click at [77, 73] on h2 "Social The Dress Edition" at bounding box center [287, 69] width 506 height 13
click at [74, 123] on span "[DOMAIN_NAME]" at bounding box center [57, 122] width 47 height 8
drag, startPoint x: 152, startPoint y: 82, endPoint x: 25, endPoint y: 74, distance: 127.9
click at [25, 74] on div "Social The Dress Edition [STREET_ADDRESS][PERSON_NAME][PERSON_NAME] Collections…" at bounding box center [283, 95] width 536 height 72
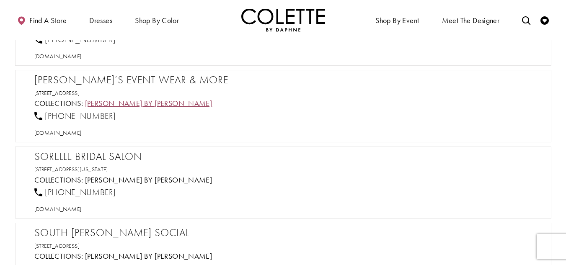
scroll to position [14476, 0]
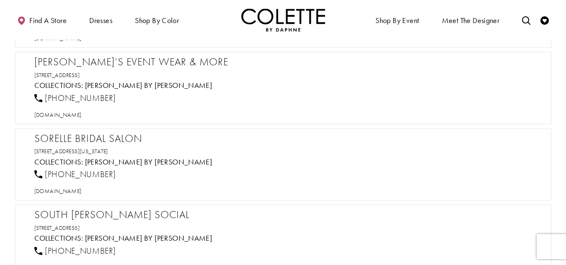
click at [133, 59] on h2 "[PERSON_NAME]’s Event Wear & More" at bounding box center [287, 62] width 506 height 13
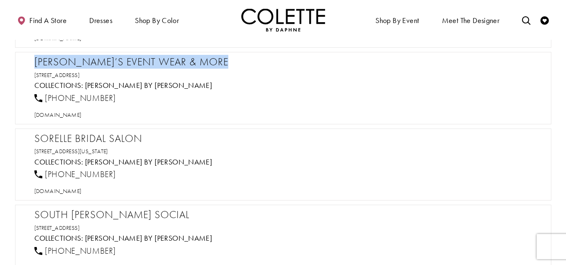
click at [133, 59] on h2 "[PERSON_NAME]’s Event Wear & More" at bounding box center [287, 62] width 506 height 13
click at [70, 114] on span "[DOMAIN_NAME]" at bounding box center [57, 115] width 47 height 8
drag, startPoint x: 126, startPoint y: 99, endPoint x: 45, endPoint y: 101, distance: 81.6
click at [45, 101] on div "[PHONE_NUMBER]" at bounding box center [287, 98] width 512 height 18
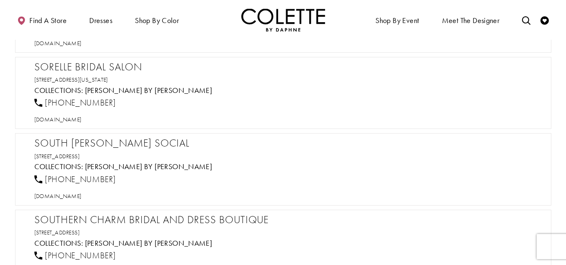
scroll to position [14560, 0]
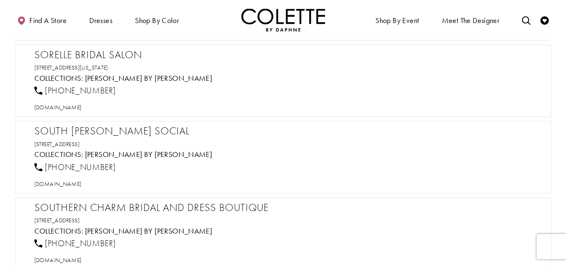
click at [95, 53] on h2 "Sorelle Bridal Salon" at bounding box center [287, 55] width 506 height 13
click at [82, 110] on span "[DOMAIN_NAME]" at bounding box center [57, 107] width 47 height 8
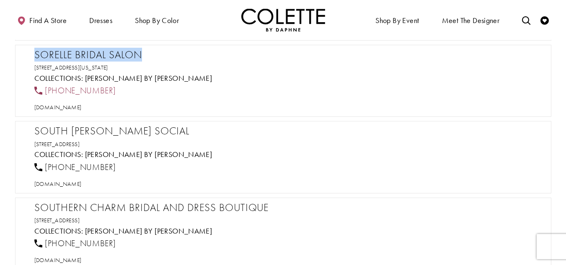
drag, startPoint x: 116, startPoint y: 93, endPoint x: 44, endPoint y: 92, distance: 72.8
click at [44, 92] on div "[PHONE_NUMBER]" at bounding box center [287, 91] width 512 height 18
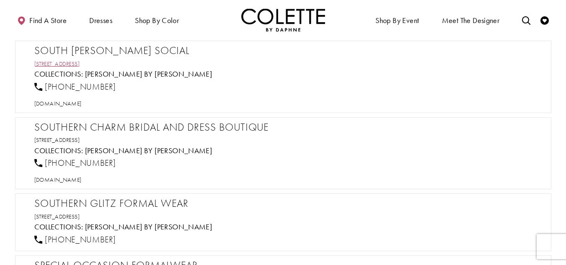
scroll to position [14644, 0]
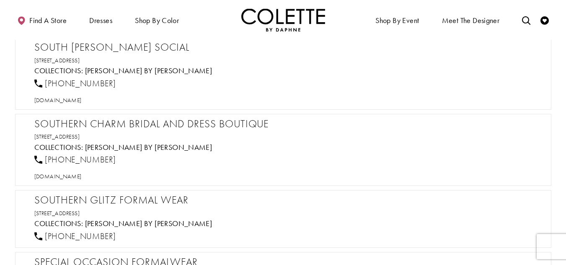
click at [100, 51] on h2 "South [PERSON_NAME] Social" at bounding box center [287, 47] width 506 height 13
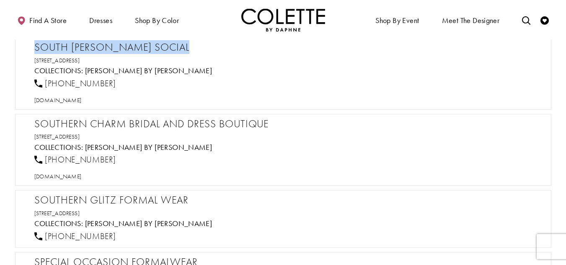
click at [100, 51] on h2 "South [PERSON_NAME] Social" at bounding box center [287, 47] width 506 height 13
click at [82, 99] on span "[DOMAIN_NAME]" at bounding box center [57, 100] width 47 height 8
drag, startPoint x: 97, startPoint y: 82, endPoint x: 44, endPoint y: 82, distance: 52.3
click at [44, 82] on div "[PHONE_NUMBER]" at bounding box center [287, 83] width 512 height 18
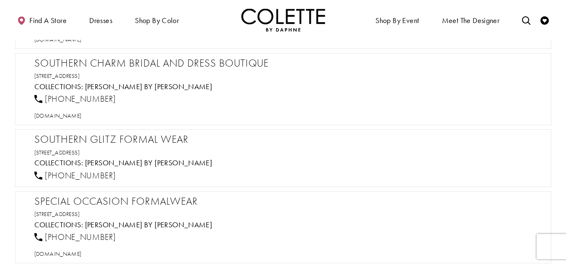
scroll to position [14686, 0]
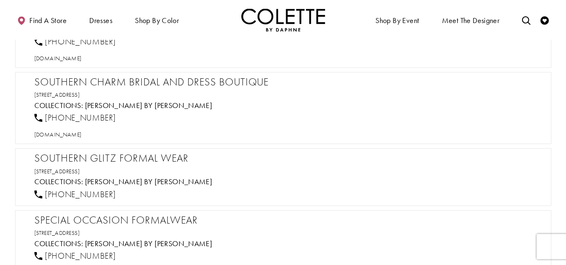
click at [126, 85] on h2 "Southern Charm Bridal and Dress Boutique" at bounding box center [287, 82] width 506 height 13
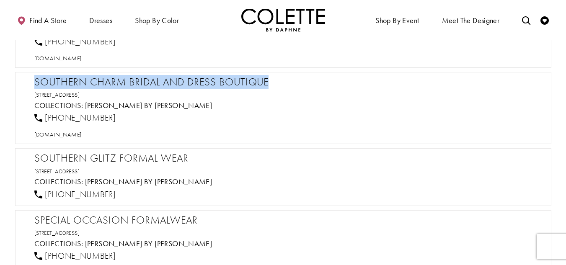
click at [126, 85] on h2 "Southern Charm Bridal and Dress Boutique" at bounding box center [287, 82] width 506 height 13
click at [82, 137] on span "[DOMAIN_NAME]" at bounding box center [57, 135] width 47 height 8
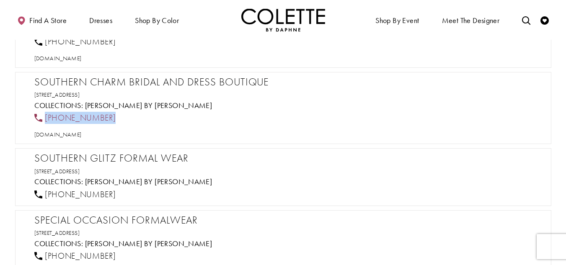
drag, startPoint x: 121, startPoint y: 116, endPoint x: 45, endPoint y: 118, distance: 76.2
click at [45, 118] on div "[PHONE_NUMBER]" at bounding box center [287, 118] width 512 height 18
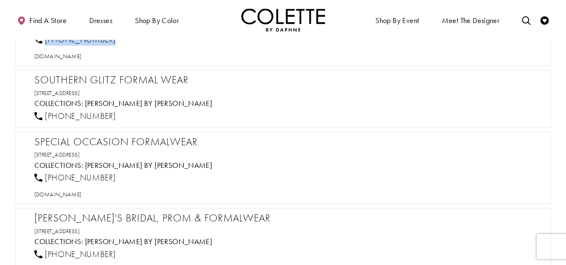
scroll to position [14769, 0]
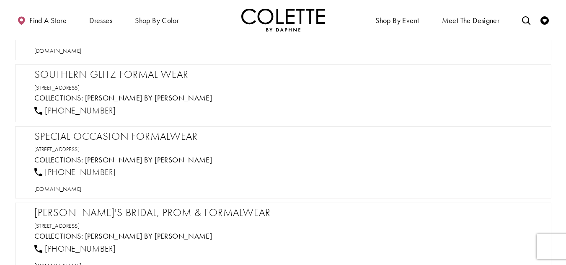
click at [108, 75] on h2 "Southern Glitz Formal Wear" at bounding box center [287, 74] width 506 height 13
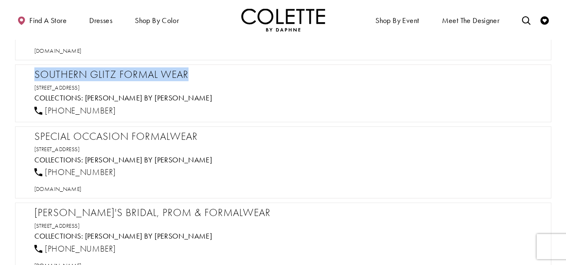
click at [108, 75] on h2 "Southern Glitz Formal Wear" at bounding box center [287, 74] width 506 height 13
drag, startPoint x: 123, startPoint y: 85, endPoint x: 35, endPoint y: 71, distance: 89.3
click at [35, 71] on div "Southern Glitz Formal Wear [STREET_ADDRESS] Collections: [PERSON_NAME] by [PERS…" at bounding box center [287, 92] width 506 height 49
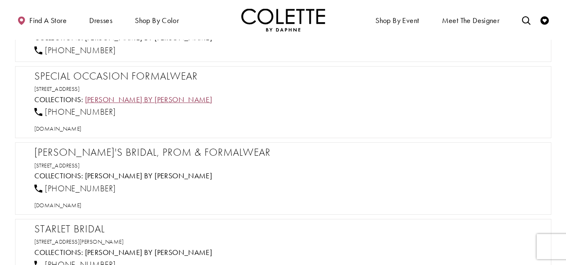
scroll to position [14853, 0]
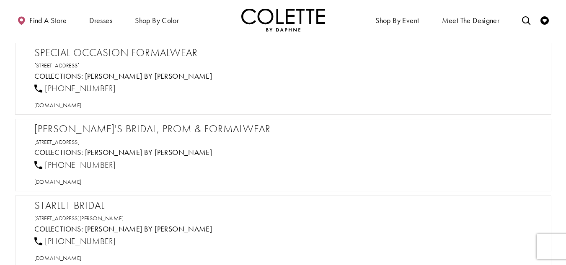
click at [124, 57] on h2 "Special Occasion Formalwear" at bounding box center [287, 52] width 506 height 13
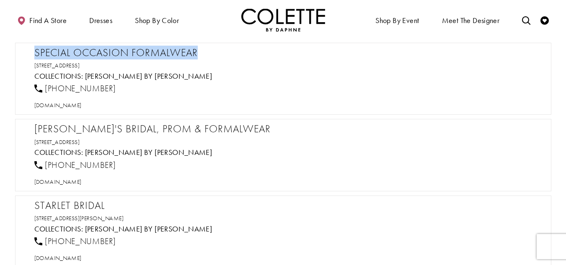
click at [124, 57] on h2 "Special Occasion Formalwear" at bounding box center [287, 52] width 506 height 13
click at [80, 104] on span "[DOMAIN_NAME]" at bounding box center [57, 105] width 47 height 8
drag, startPoint x: 103, startPoint y: 87, endPoint x: 44, endPoint y: 86, distance: 58.2
click at [44, 86] on div "[PHONE_NUMBER]" at bounding box center [287, 89] width 512 height 18
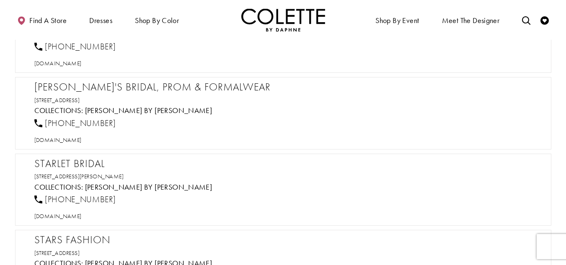
click at [134, 87] on h2 "[PERSON_NAME]'s Bridal, Prom & Formalwear" at bounding box center [287, 87] width 506 height 13
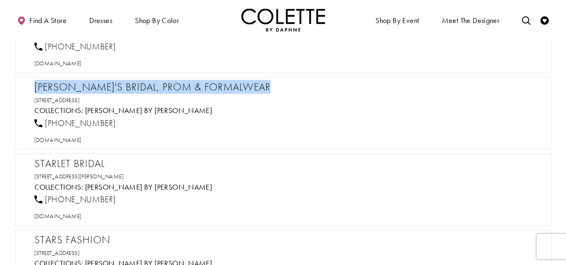
click at [134, 87] on h2 "[PERSON_NAME]'s Bridal, Prom & Formalwear" at bounding box center [287, 87] width 506 height 13
click at [75, 139] on span "[DOMAIN_NAME]" at bounding box center [57, 140] width 47 height 8
drag, startPoint x: 124, startPoint y: 126, endPoint x: 44, endPoint y: 121, distance: 80.1
click at [44, 121] on div "[PHONE_NUMBER]" at bounding box center [287, 123] width 512 height 18
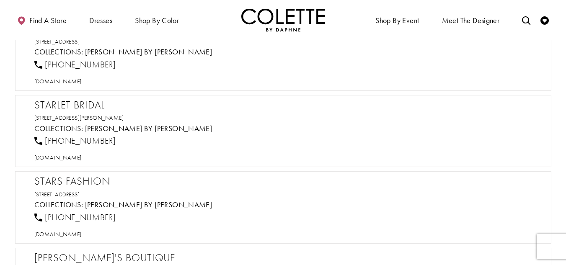
scroll to position [14979, 0]
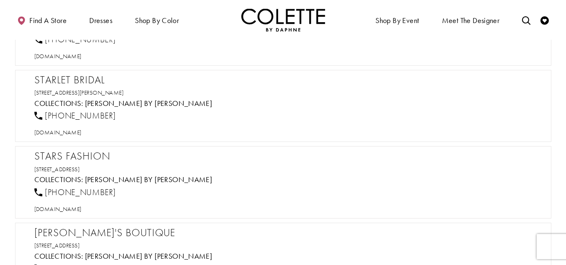
click at [83, 77] on h2 "Starlet Bridal" at bounding box center [287, 80] width 506 height 13
click at [71, 131] on span "[DOMAIN_NAME]" at bounding box center [57, 133] width 47 height 8
drag, startPoint x: 113, startPoint y: 116, endPoint x: 46, endPoint y: 113, distance: 66.7
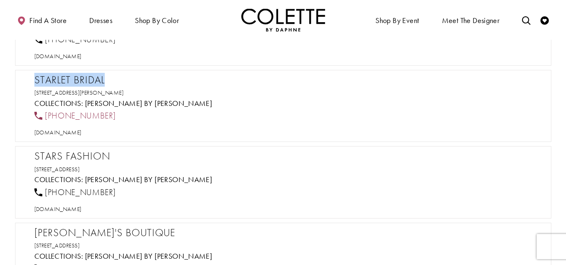
click at [46, 113] on div "[PHONE_NUMBER]" at bounding box center [287, 116] width 512 height 18
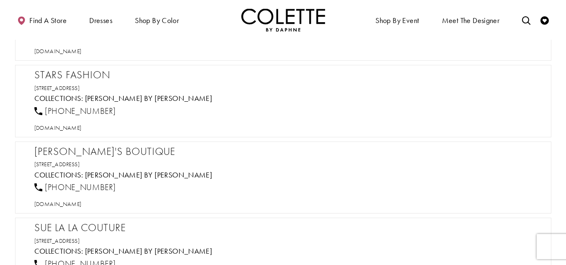
scroll to position [15062, 0]
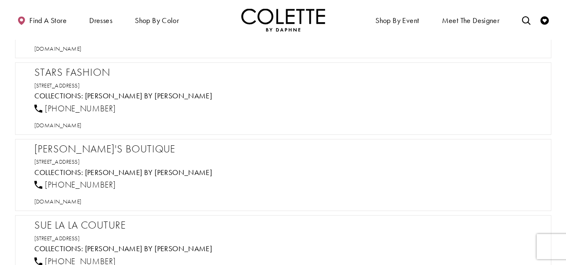
click at [100, 73] on h2 "Stars Fashion" at bounding box center [287, 72] width 506 height 13
click at [70, 121] on span "[DOMAIN_NAME]" at bounding box center [57, 125] width 47 height 8
drag, startPoint x: 114, startPoint y: 109, endPoint x: 45, endPoint y: 103, distance: 68.9
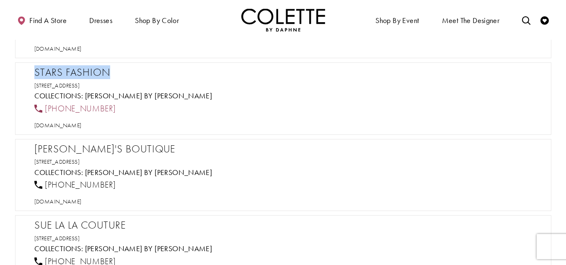
click at [45, 103] on div "[PHONE_NUMBER]" at bounding box center [287, 108] width 512 height 18
drag, startPoint x: 179, startPoint y: 83, endPoint x: 24, endPoint y: 75, distance: 155.1
click at [24, 75] on div "Stars Fashion [STREET_ADDRESS] Collections: [PERSON_NAME] by [PERSON_NAME] [PHO…" at bounding box center [283, 98] width 536 height 72
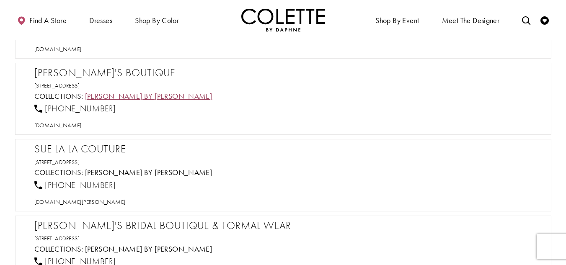
scroll to position [15146, 0]
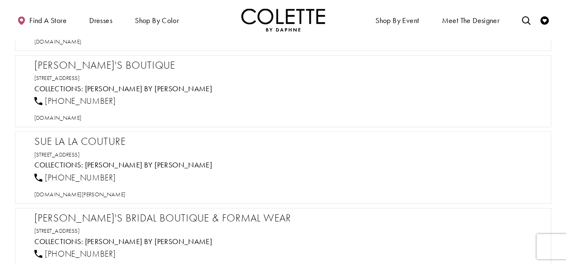
click at [113, 64] on h2 "[PERSON_NAME]'s Boutique" at bounding box center [287, 65] width 506 height 13
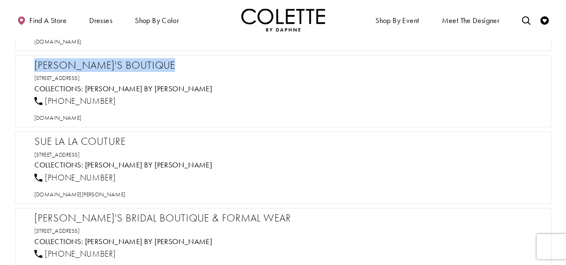
click at [113, 64] on h2 "[PERSON_NAME]'s Boutique" at bounding box center [287, 65] width 506 height 13
click at [82, 119] on span "[DOMAIN_NAME]" at bounding box center [57, 118] width 47 height 8
drag, startPoint x: 119, startPoint y: 100, endPoint x: 44, endPoint y: 98, distance: 75.4
click at [44, 98] on div "[PHONE_NUMBER]" at bounding box center [287, 101] width 512 height 18
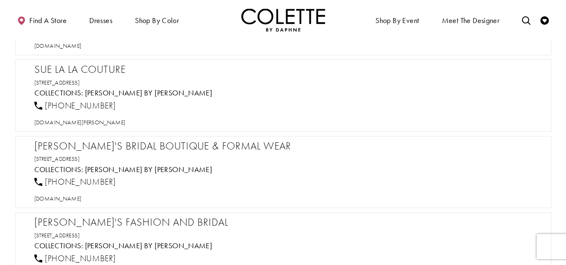
scroll to position [15230, 0]
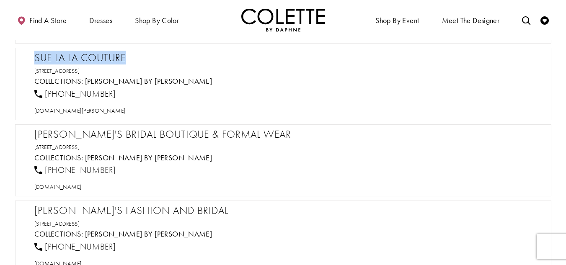
drag, startPoint x: 130, startPoint y: 57, endPoint x: 30, endPoint y: 57, distance: 100.0
click at [30, 57] on div "Sue La La Couture [STREET_ADDRESS] Collections: [PERSON_NAME] by [PERSON_NAME] …" at bounding box center [283, 84] width 536 height 72
click at [98, 108] on span "[DOMAIN_NAME][PERSON_NAME]" at bounding box center [79, 111] width 91 height 8
drag, startPoint x: 167, startPoint y: 71, endPoint x: 38, endPoint y: 53, distance: 130.6
click at [26, 51] on div "Sue La La Couture [STREET_ADDRESS] Collections: [PERSON_NAME] by [PERSON_NAME] …" at bounding box center [283, 84] width 536 height 72
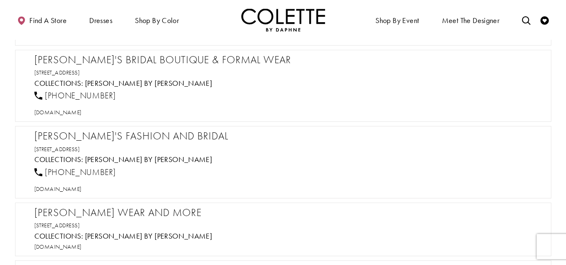
scroll to position [15313, 0]
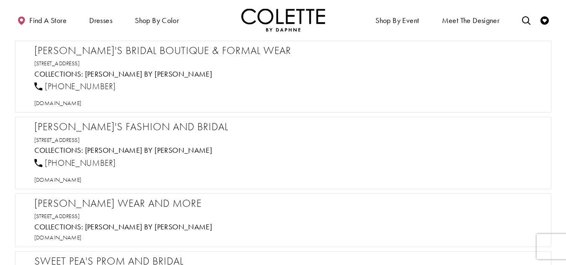
click at [148, 50] on h2 "[PERSON_NAME]'s Bridal Boutique & Formal Wear" at bounding box center [287, 50] width 506 height 13
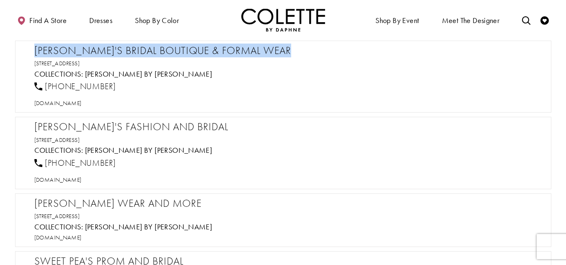
click at [148, 50] on h2 "[PERSON_NAME]'s Bridal Boutique & Formal Wear" at bounding box center [287, 50] width 506 height 13
click at [73, 104] on span "[DOMAIN_NAME]" at bounding box center [57, 103] width 47 height 8
drag, startPoint x: 115, startPoint y: 85, endPoint x: 43, endPoint y: 84, distance: 71.6
click at [43, 84] on div "[PHONE_NUMBER]" at bounding box center [287, 86] width 512 height 18
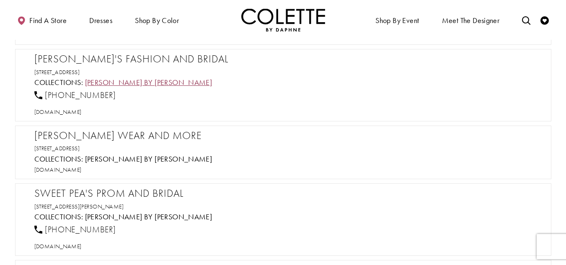
scroll to position [15397, 0]
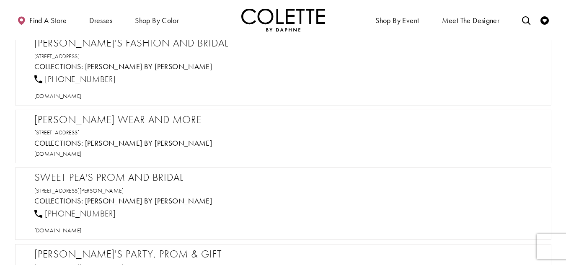
click at [152, 46] on h2 "[PERSON_NAME]'s Fashion and Bridal" at bounding box center [287, 43] width 506 height 13
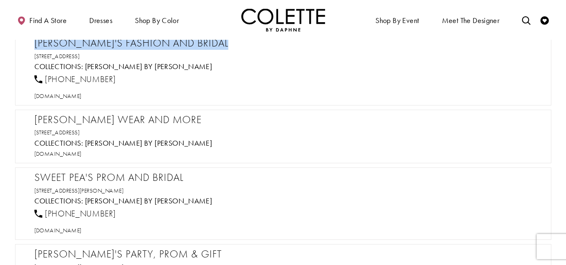
click at [152, 46] on h2 "[PERSON_NAME]'s Fashion and Bridal" at bounding box center [287, 43] width 506 height 13
click at [82, 97] on span "[DOMAIN_NAME]" at bounding box center [57, 96] width 47 height 8
drag, startPoint x: 102, startPoint y: 78, endPoint x: 44, endPoint y: 75, distance: 57.4
click at [44, 75] on div "[PHONE_NUMBER]" at bounding box center [287, 79] width 512 height 18
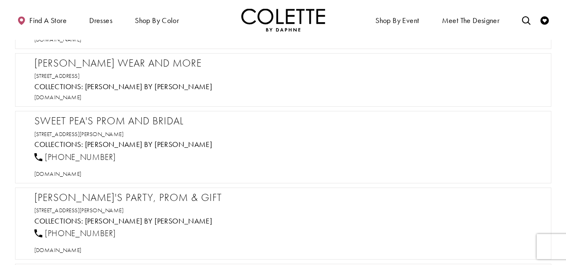
scroll to position [15439, 0]
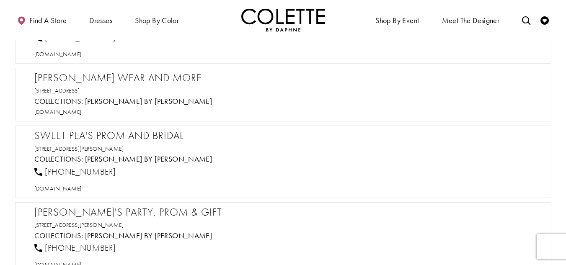
click at [134, 77] on h2 "[PERSON_NAME] Wear and More" at bounding box center [287, 78] width 506 height 13
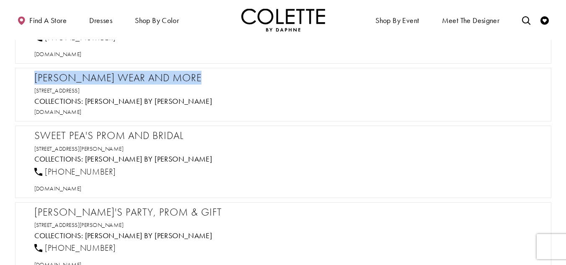
click at [134, 77] on h2 "[PERSON_NAME] Wear and More" at bounding box center [287, 78] width 506 height 13
click at [72, 112] on span "[DOMAIN_NAME]" at bounding box center [57, 112] width 47 height 8
drag, startPoint x: 172, startPoint y: 87, endPoint x: 29, endPoint y: 73, distance: 143.5
click at [29, 73] on div "[PERSON_NAME] Wear and More [STREET_ADDRESS] Collections: [PERSON_NAME] by [PER…" at bounding box center [283, 95] width 536 height 54
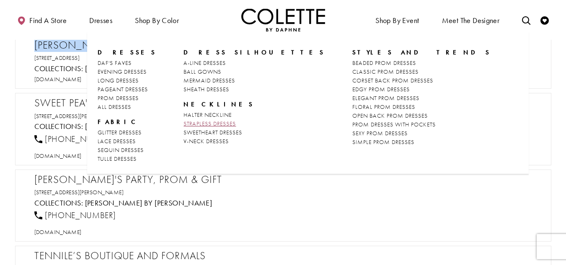
scroll to position [15481, 0]
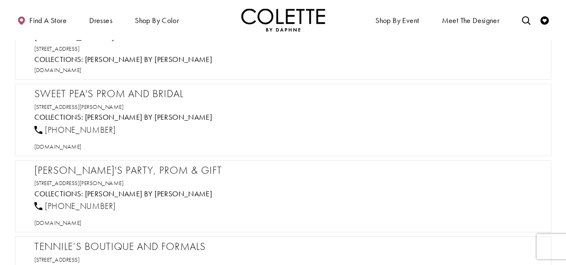
click at [68, 90] on h2 "Sweet Pea's Prom and Bridal" at bounding box center [287, 93] width 506 height 13
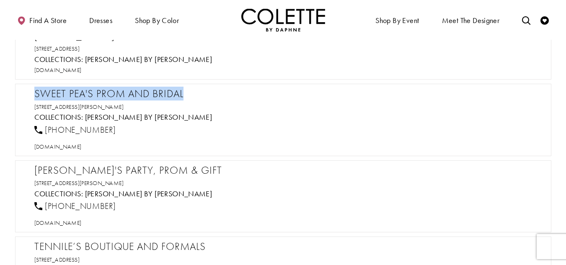
click at [68, 90] on h2 "Sweet Pea's Prom and Bridal" at bounding box center [287, 93] width 506 height 13
drag, startPoint x: 93, startPoint y: 148, endPoint x: 106, endPoint y: 145, distance: 12.9
click at [82, 148] on span "[DOMAIN_NAME]" at bounding box center [57, 147] width 47 height 8
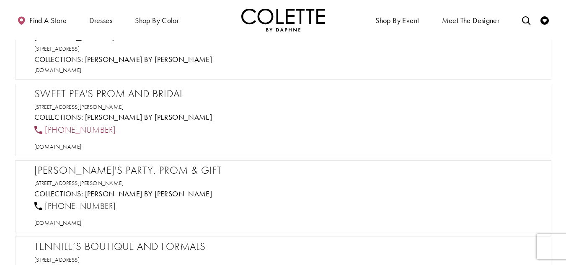
drag, startPoint x: 106, startPoint y: 127, endPoint x: 41, endPoint y: 128, distance: 65.3
click at [41, 128] on div "[PHONE_NUMBER]" at bounding box center [287, 130] width 512 height 18
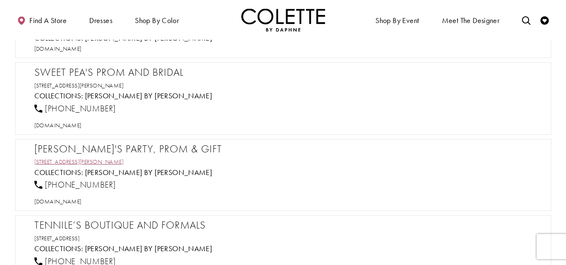
scroll to position [15565, 0]
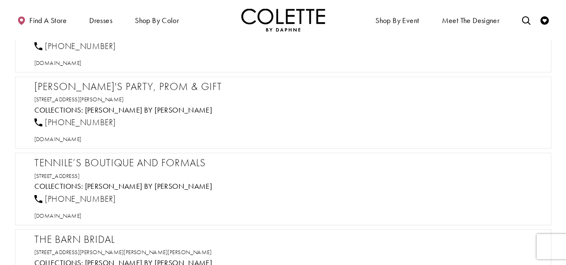
click at [145, 88] on h2 "[PERSON_NAME]'s Party, Prom & Gift" at bounding box center [287, 86] width 506 height 13
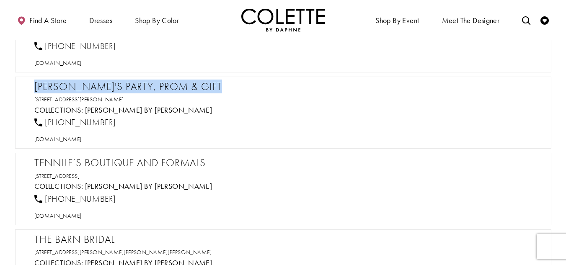
click at [145, 88] on h2 "[PERSON_NAME]'s Party, Prom & Gift" at bounding box center [287, 86] width 506 height 13
click at [82, 136] on span "[DOMAIN_NAME]" at bounding box center [57, 139] width 47 height 8
drag, startPoint x: 127, startPoint y: 123, endPoint x: 44, endPoint y: 122, distance: 83.7
click at [44, 122] on div "[PHONE_NUMBER]" at bounding box center [287, 122] width 512 height 18
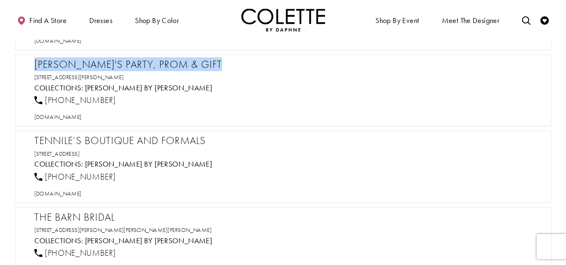
scroll to position [15648, 0]
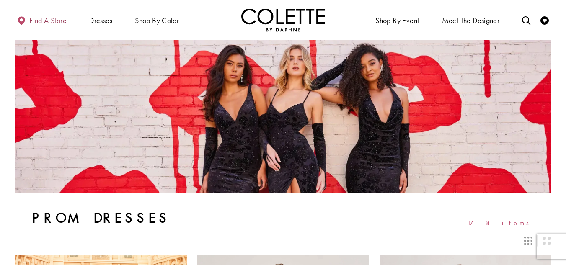
click at [46, 20] on span "Find a store" at bounding box center [47, 20] width 37 height 8
